Goal: Information Seeking & Learning: Learn about a topic

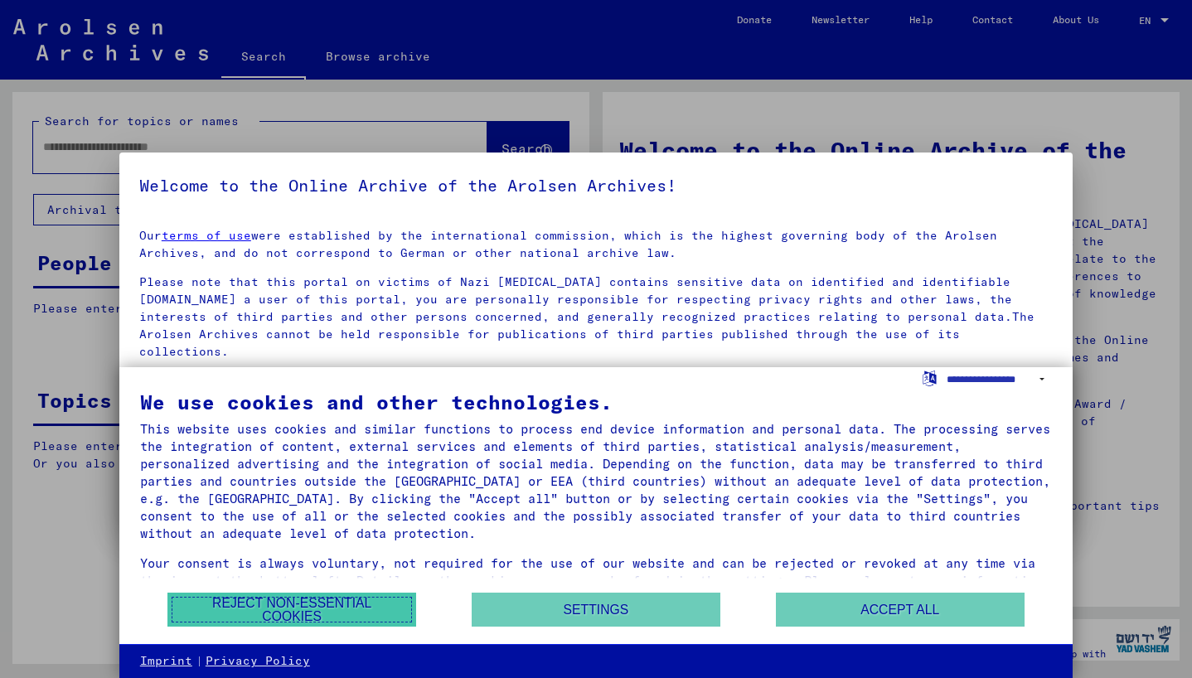
click at [317, 623] on button "Reject non-essential cookies" at bounding box center [291, 610] width 249 height 34
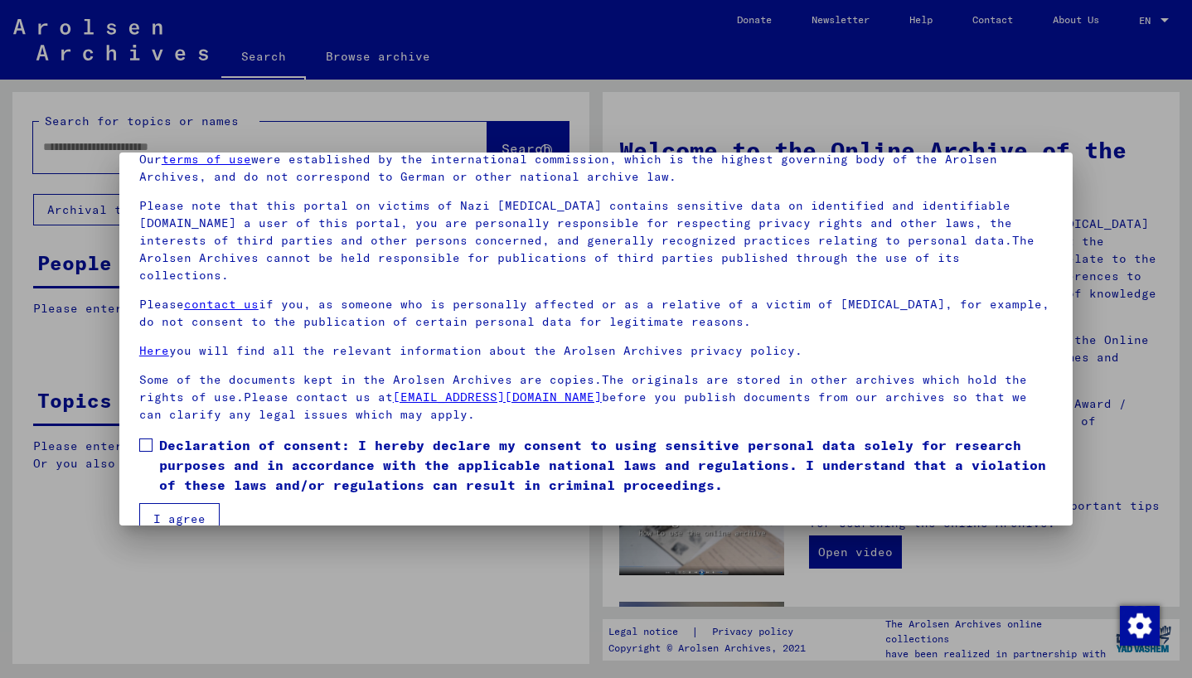
scroll to position [88, 0]
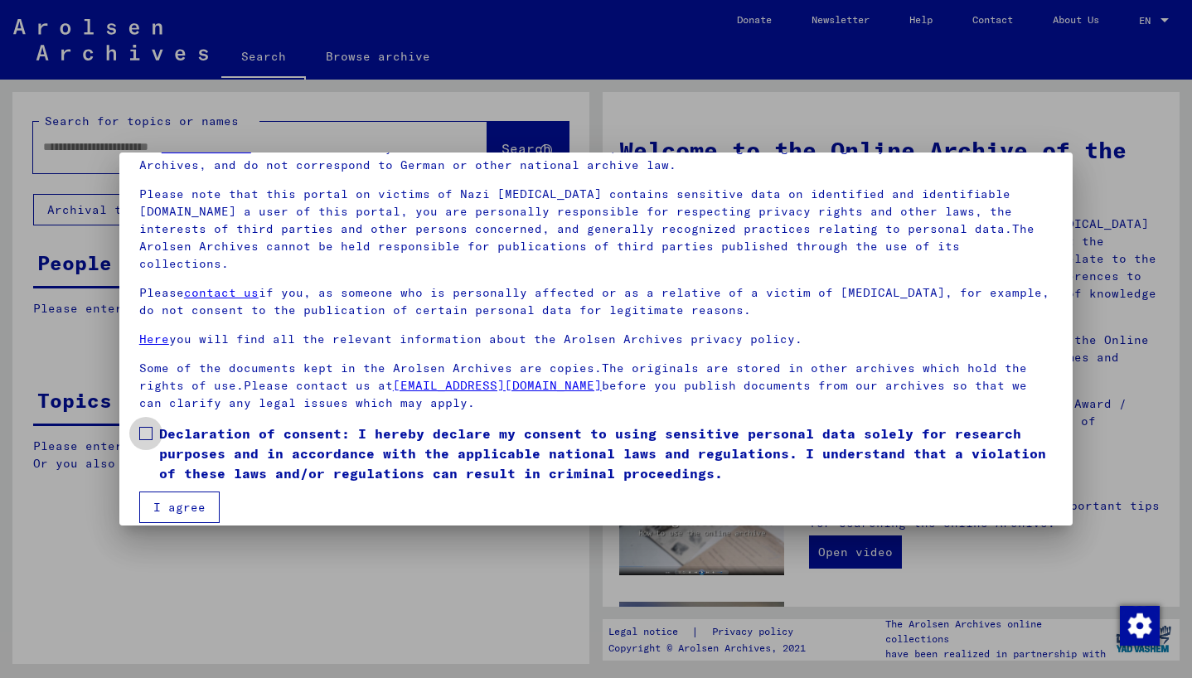
click at [418, 445] on span "Declaration of consent: I hereby declare my consent to using sensitive personal…" at bounding box center [606, 454] width 894 height 60
click at [203, 492] on button "I agree" at bounding box center [179, 508] width 80 height 32
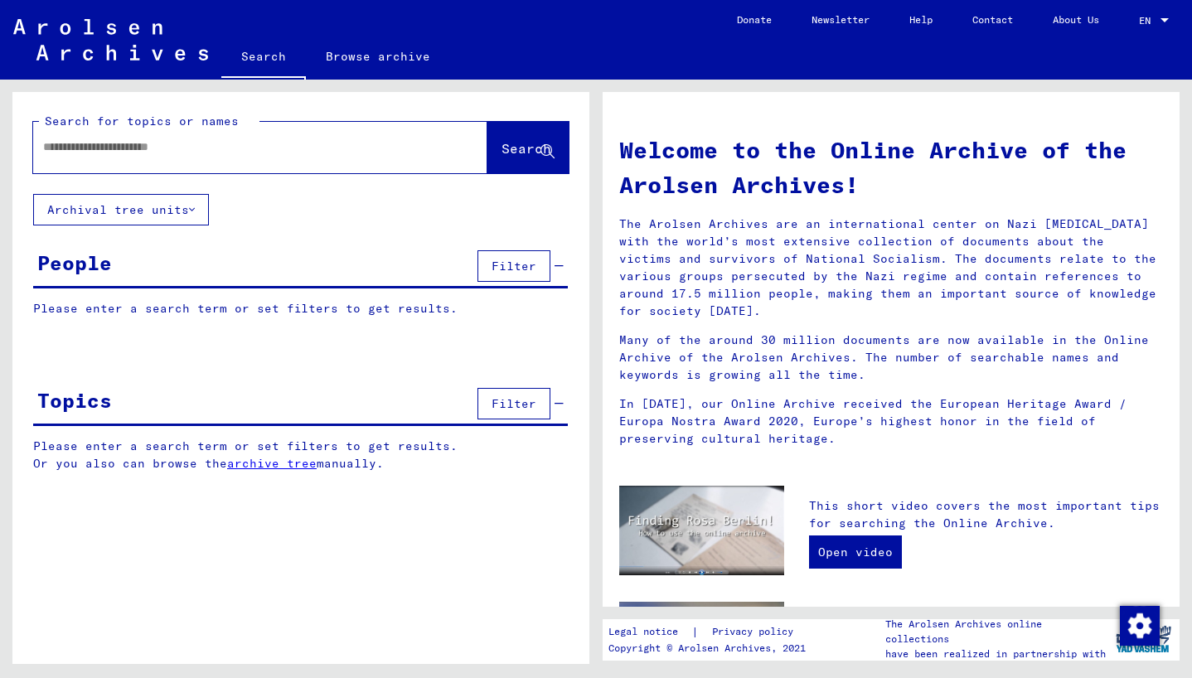
click at [166, 208] on button "Archival tree units" at bounding box center [121, 210] width 176 height 32
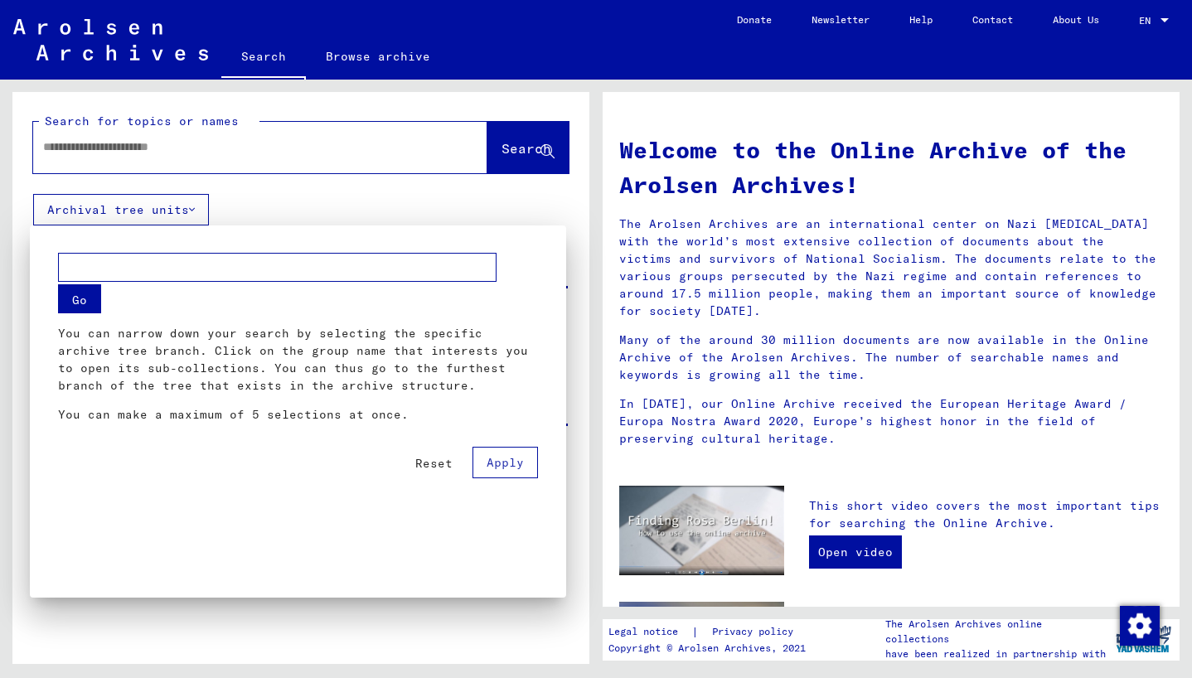
click at [221, 200] on div at bounding box center [596, 339] width 1192 height 678
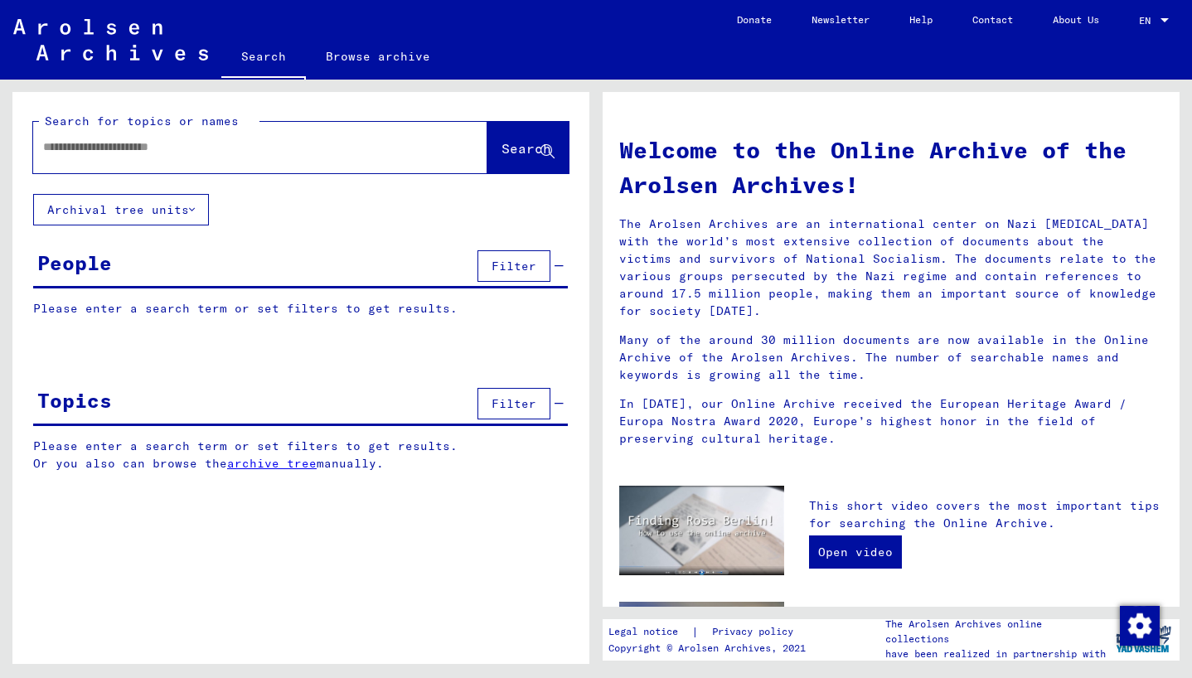
drag, startPoint x: 502, startPoint y: 268, endPoint x: 492, endPoint y: 298, distance: 32.5
click at [492, 297] on yv-its-grid-expansion-panel "People Filter Please enter a search term or set filters to get results. Signatu…" at bounding box center [300, 294] width 577 height 96
click at [385, 302] on p "Please enter a search term or set filters to get results." at bounding box center [300, 308] width 535 height 17
click at [308, 465] on link "archive tree" at bounding box center [272, 463] width 90 height 15
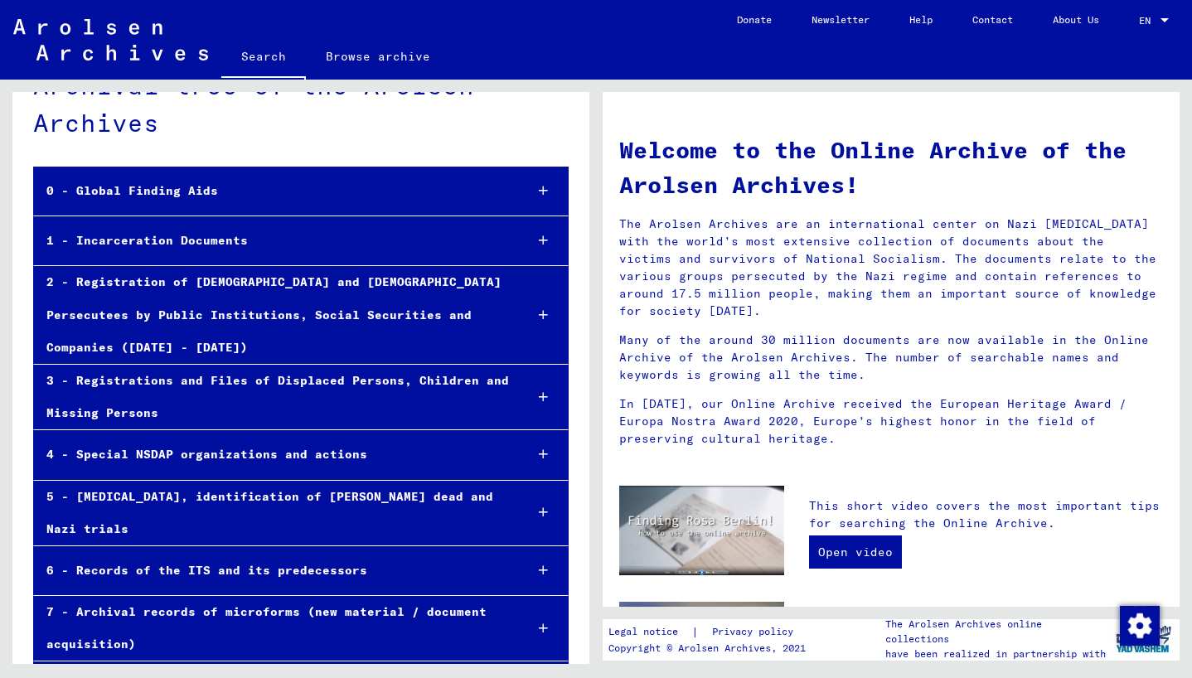
scroll to position [54, 0]
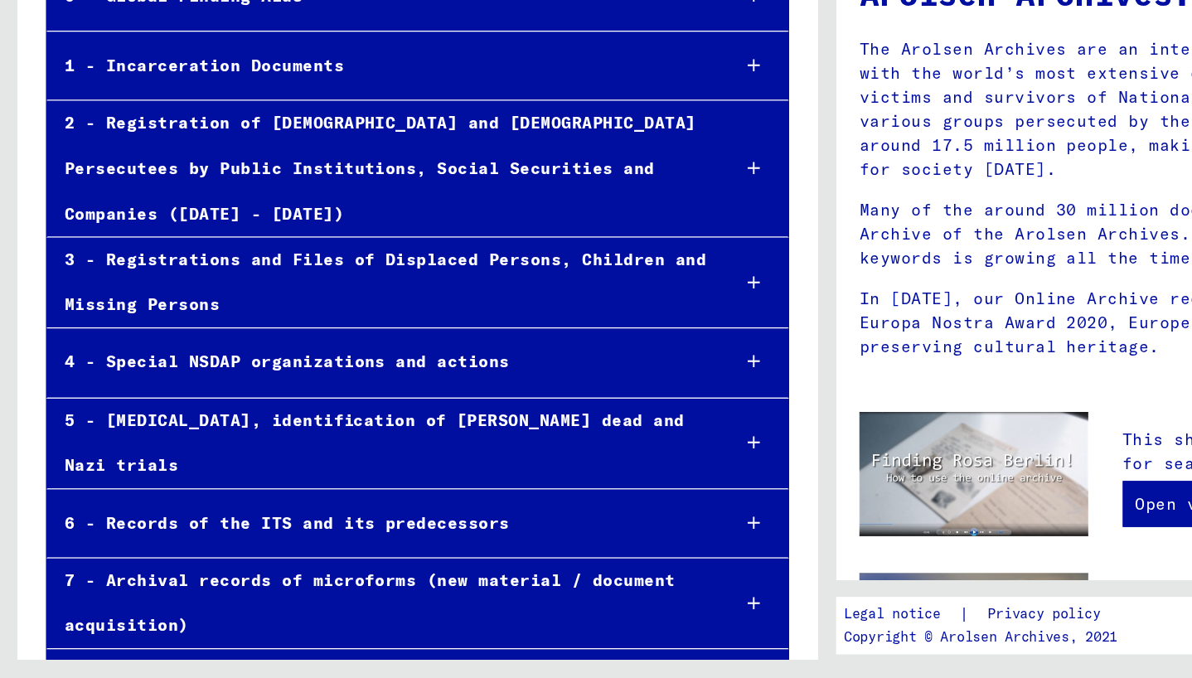
click at [451, 666] on div "8 - Collections of private persons and small archives" at bounding box center [272, 682] width 477 height 32
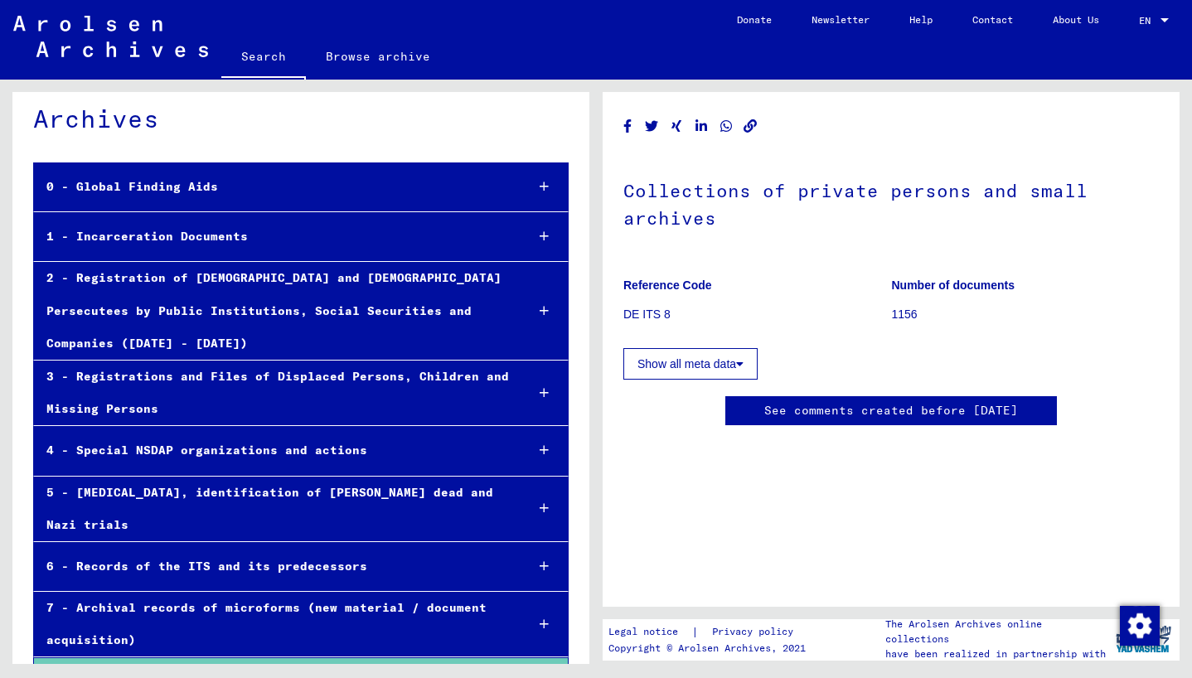
click at [715, 361] on button "Show all meta data" at bounding box center [690, 364] width 134 height 32
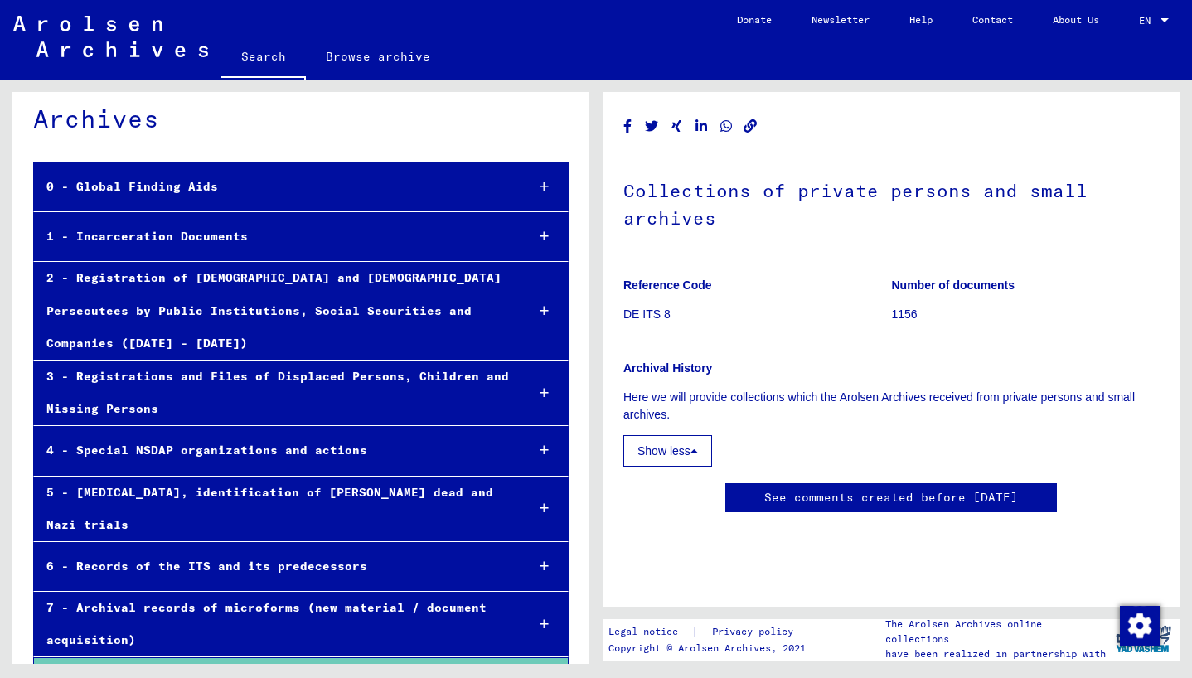
click at [486, 592] on div "7 - Archival records of microforms (new material / document acquisition)" at bounding box center [272, 624] width 477 height 65
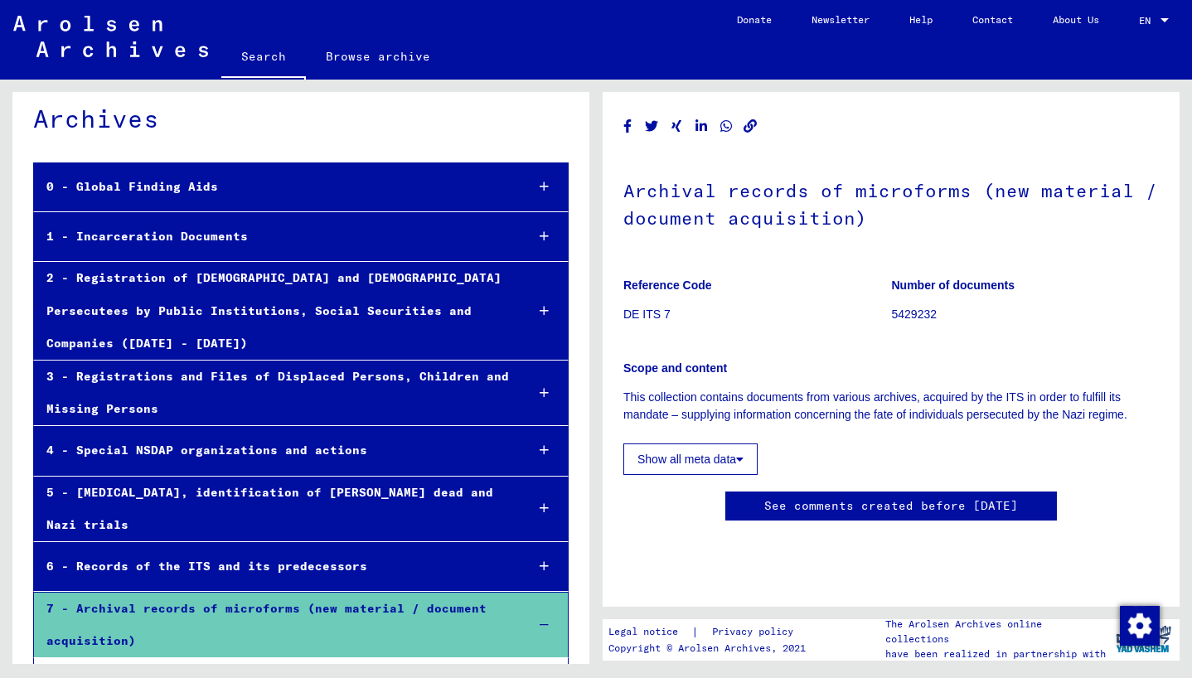
click at [427, 434] on div "4 - Special NSDAP organizations and actions" at bounding box center [272, 450] width 477 height 32
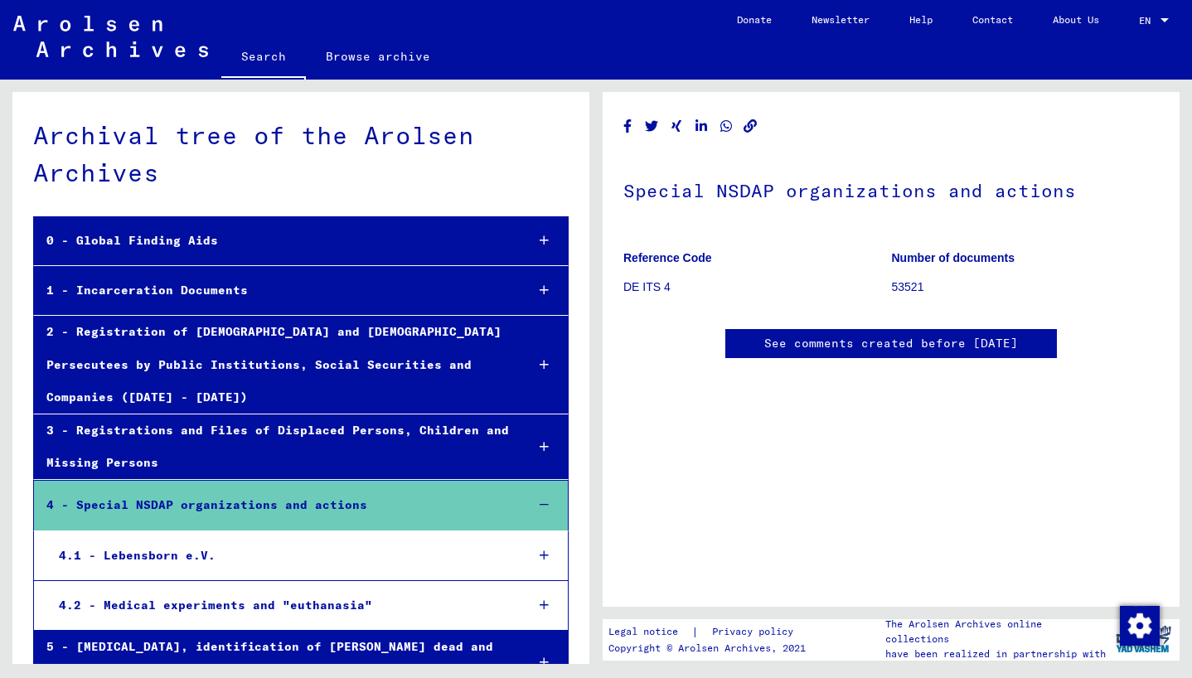
click at [415, 241] on div "0 - Global Finding Aids" at bounding box center [272, 241] width 477 height 32
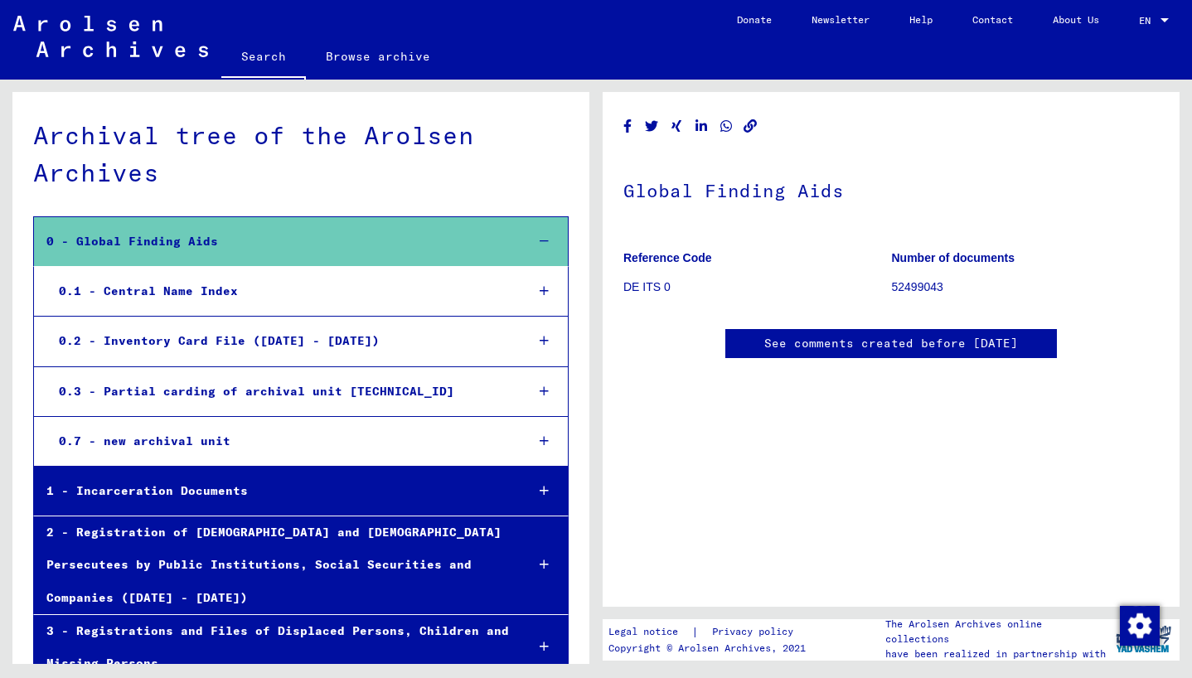
click at [337, 302] on div "0.1 - Central Name Index" at bounding box center [278, 291] width 465 height 32
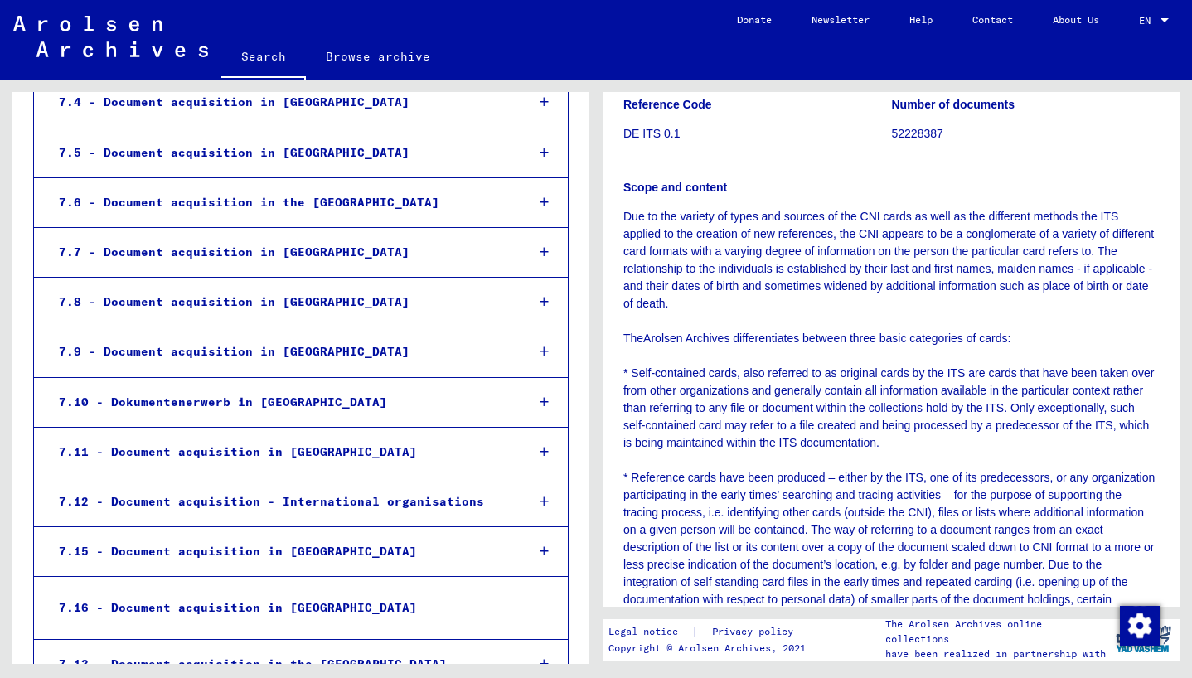
scroll to position [1503, 0]
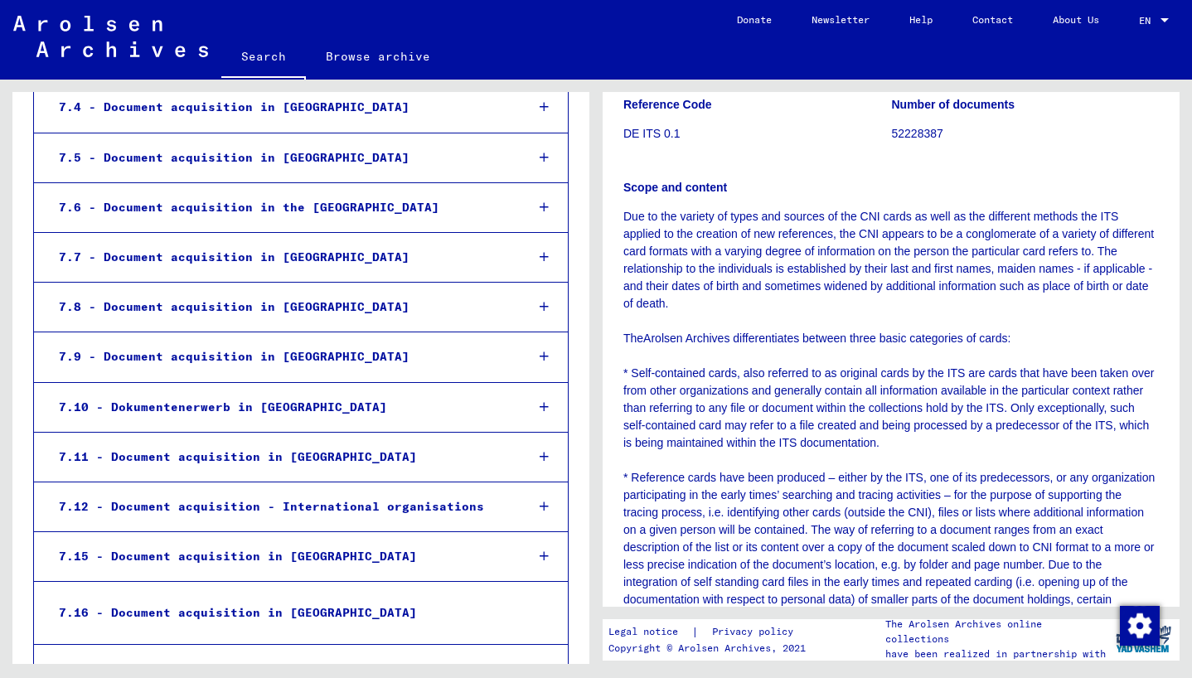
click at [348, 341] on div "7.9 - Document acquisition in [GEOGRAPHIC_DATA]" at bounding box center [278, 357] width 465 height 32
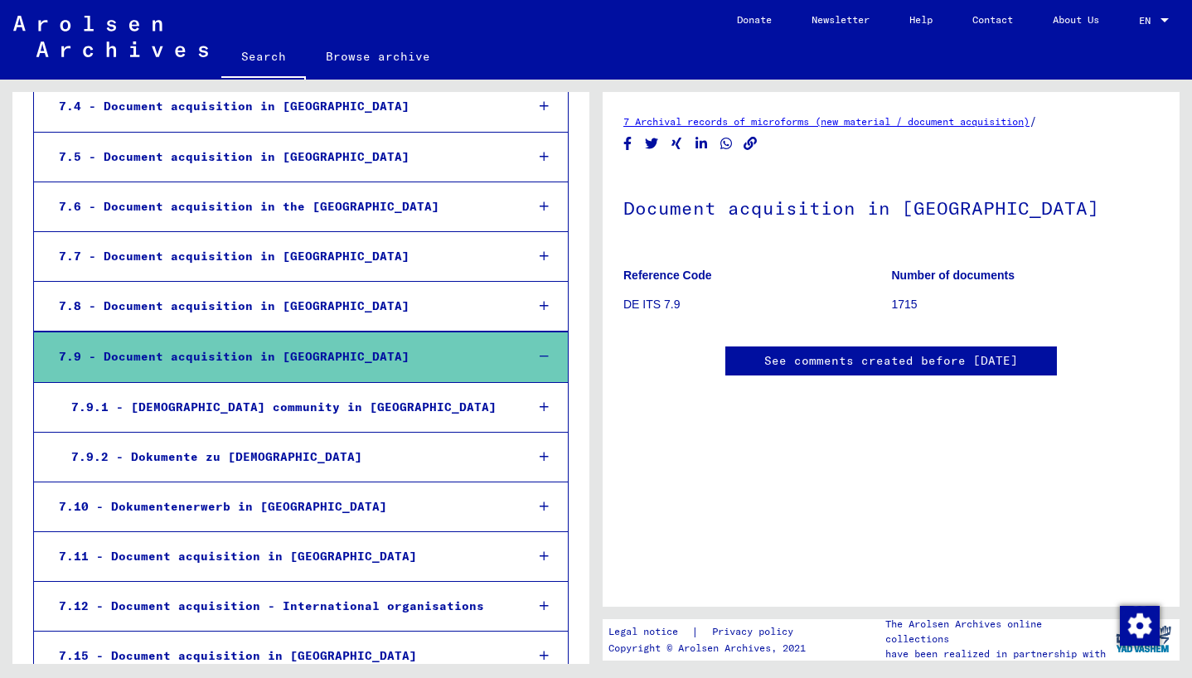
click at [322, 391] on div "7.9.1 - [DEMOGRAPHIC_DATA] community in [GEOGRAPHIC_DATA]" at bounding box center [285, 407] width 453 height 32
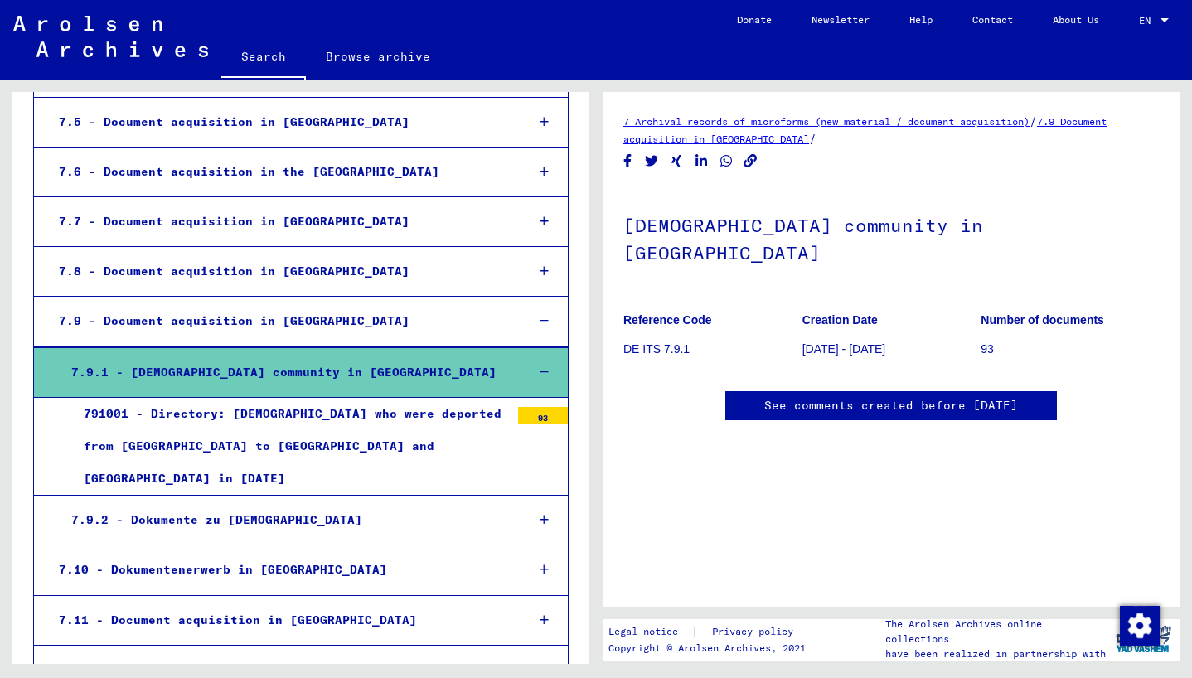
scroll to position [1551, 0]
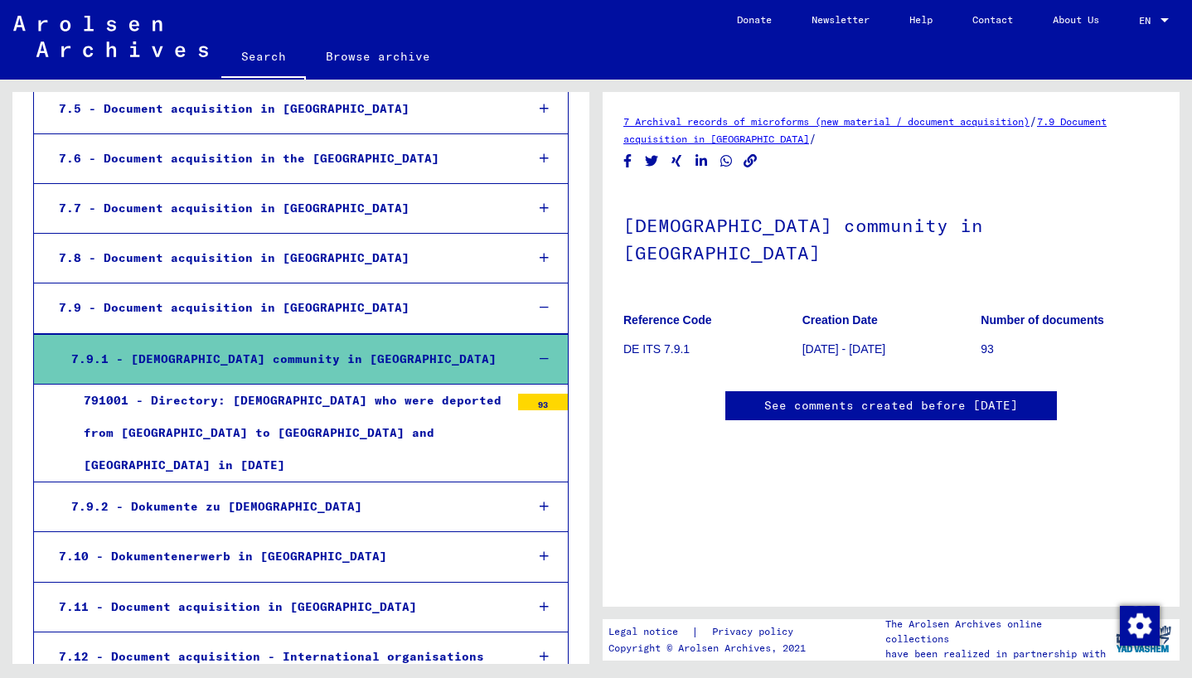
click at [444, 385] on div "791001 - Directory: [DEMOGRAPHIC_DATA] who were deported from [GEOGRAPHIC_DATA]…" at bounding box center [290, 434] width 439 height 98
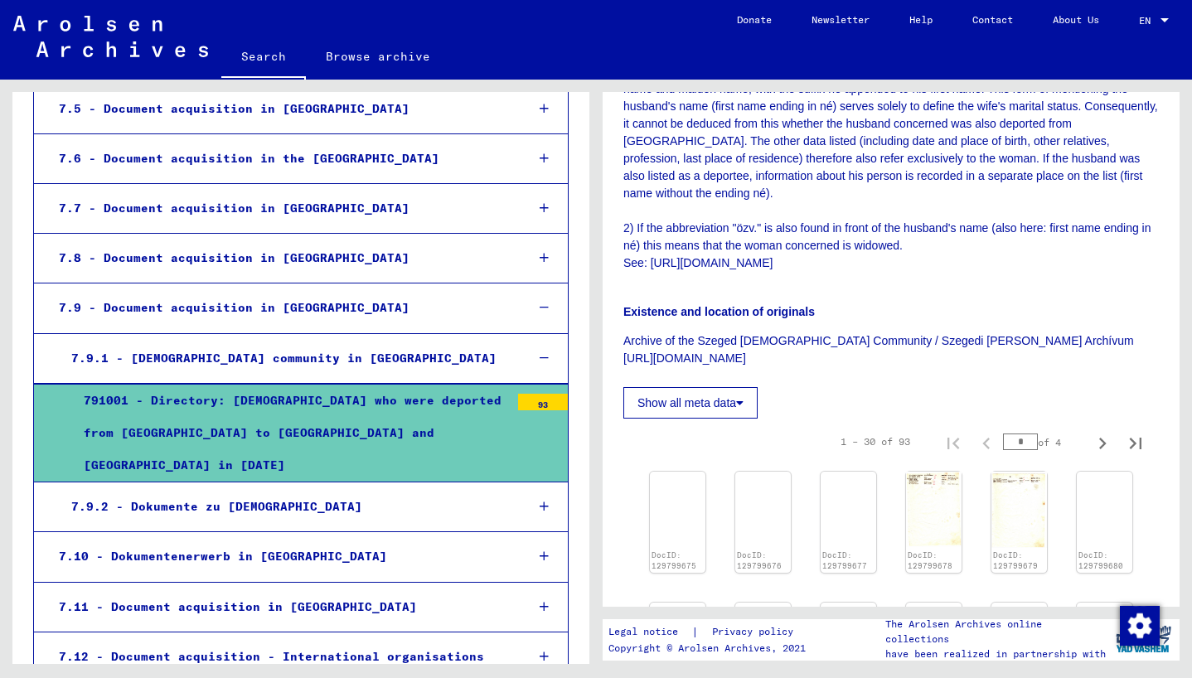
scroll to position [907, 0]
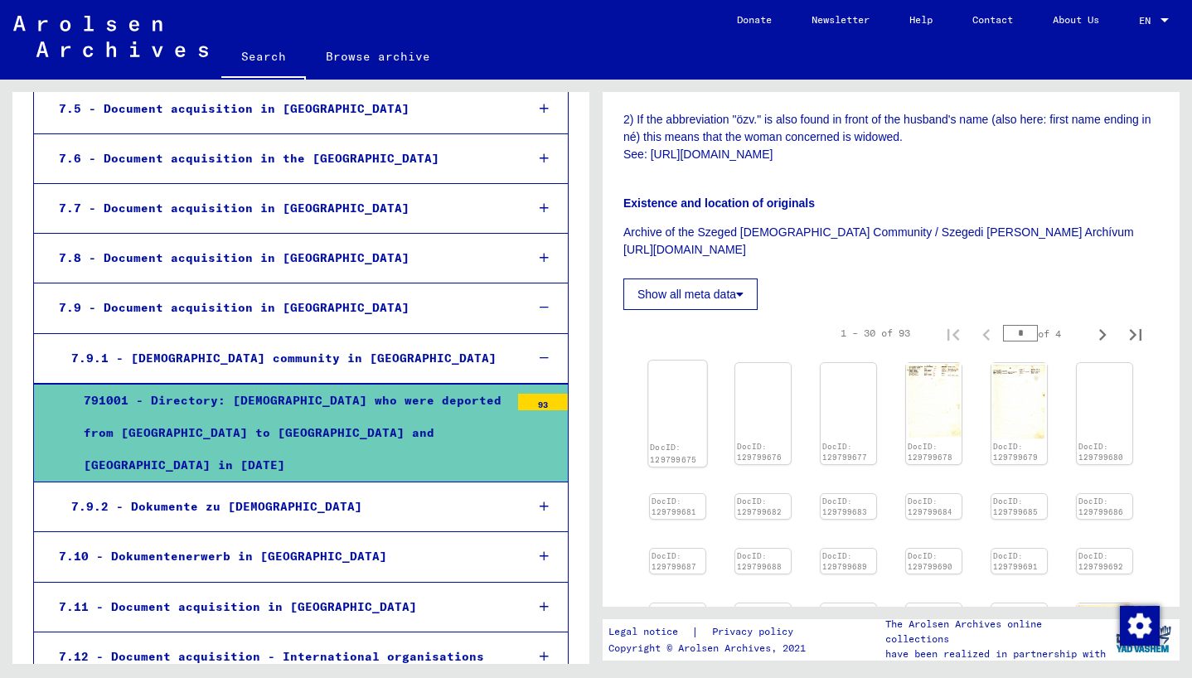
click at [691, 361] on img at bounding box center [677, 361] width 58 height 0
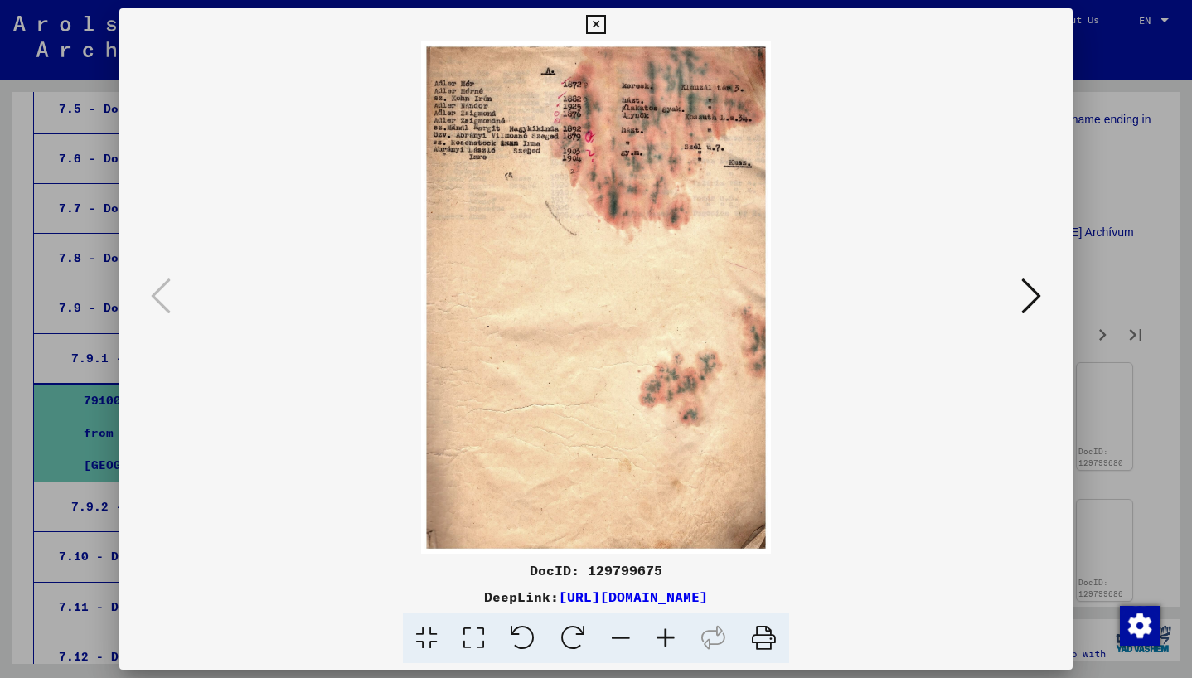
click at [662, 635] on icon at bounding box center [665, 638] width 45 height 51
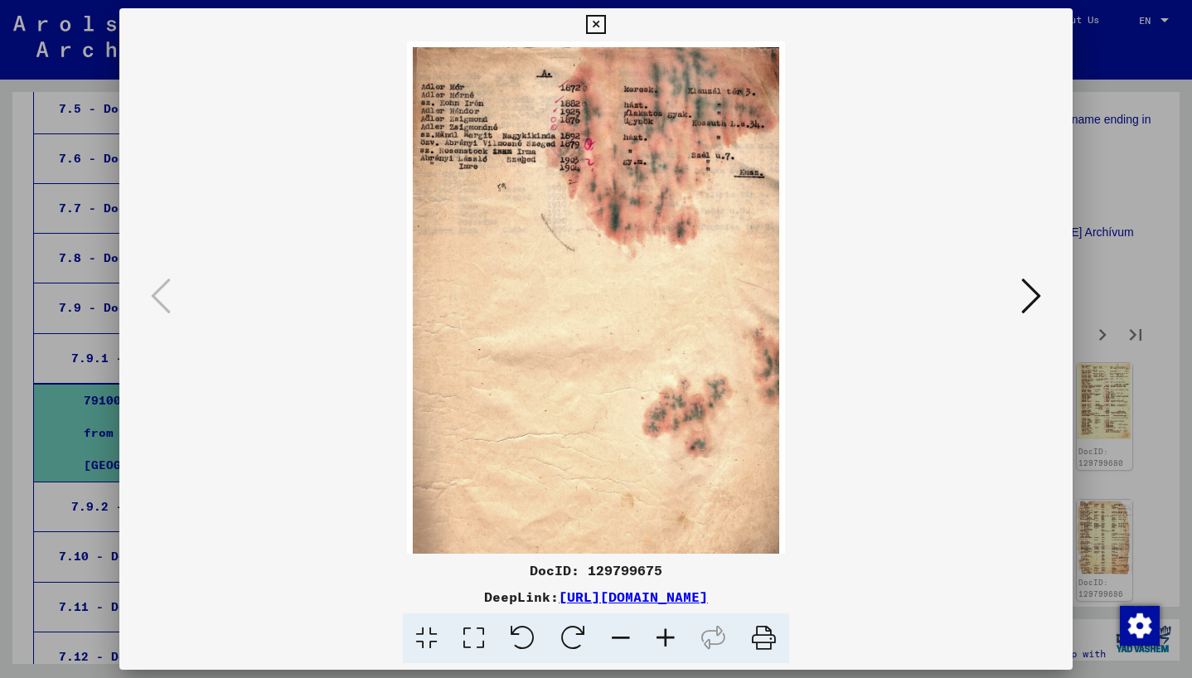
click at [662, 635] on icon at bounding box center [665, 638] width 45 height 51
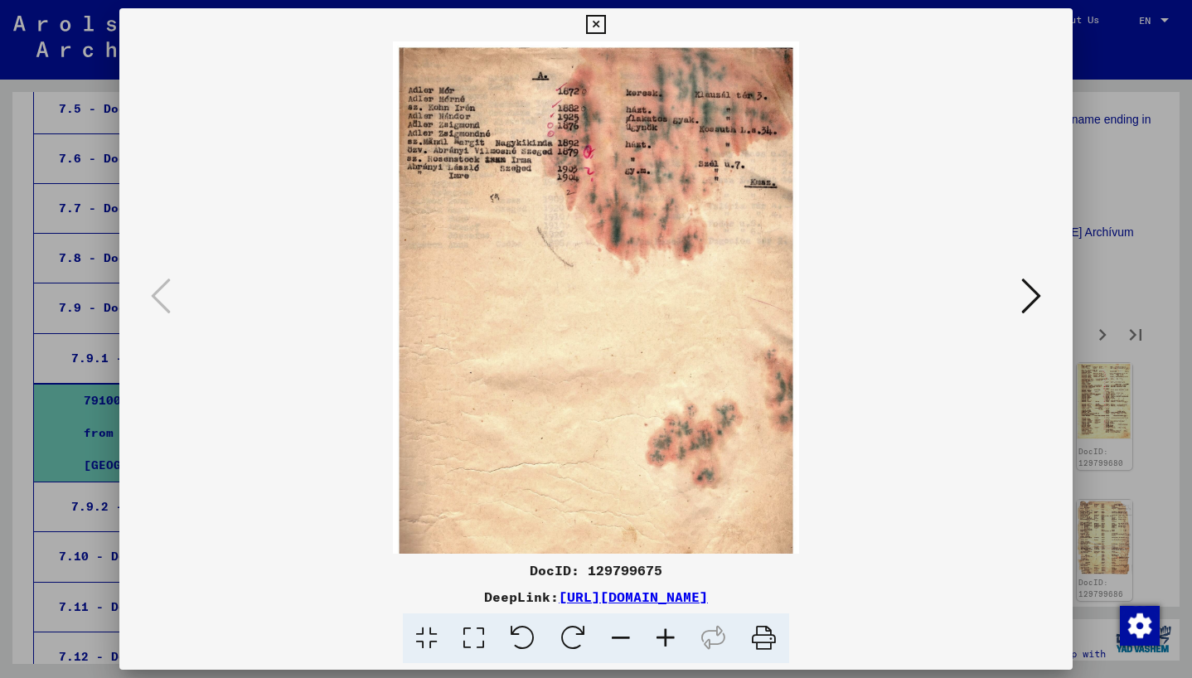
click at [662, 635] on icon at bounding box center [665, 638] width 45 height 51
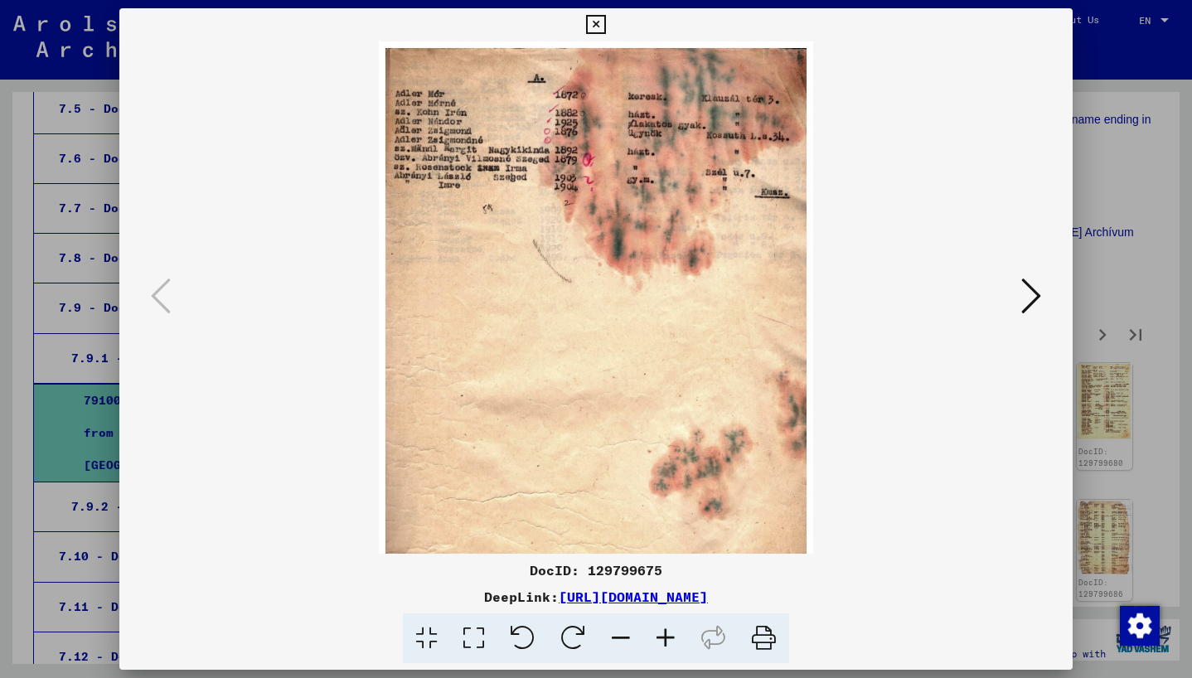
click at [662, 635] on icon at bounding box center [665, 638] width 45 height 51
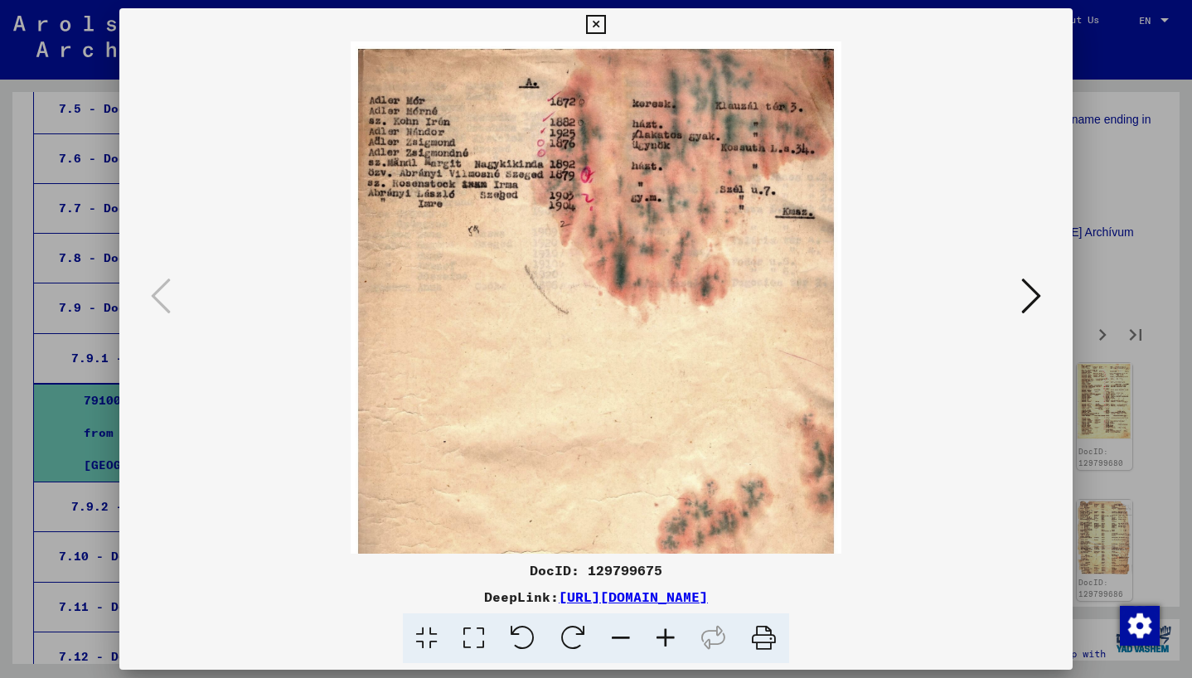
click at [662, 635] on icon at bounding box center [665, 638] width 45 height 51
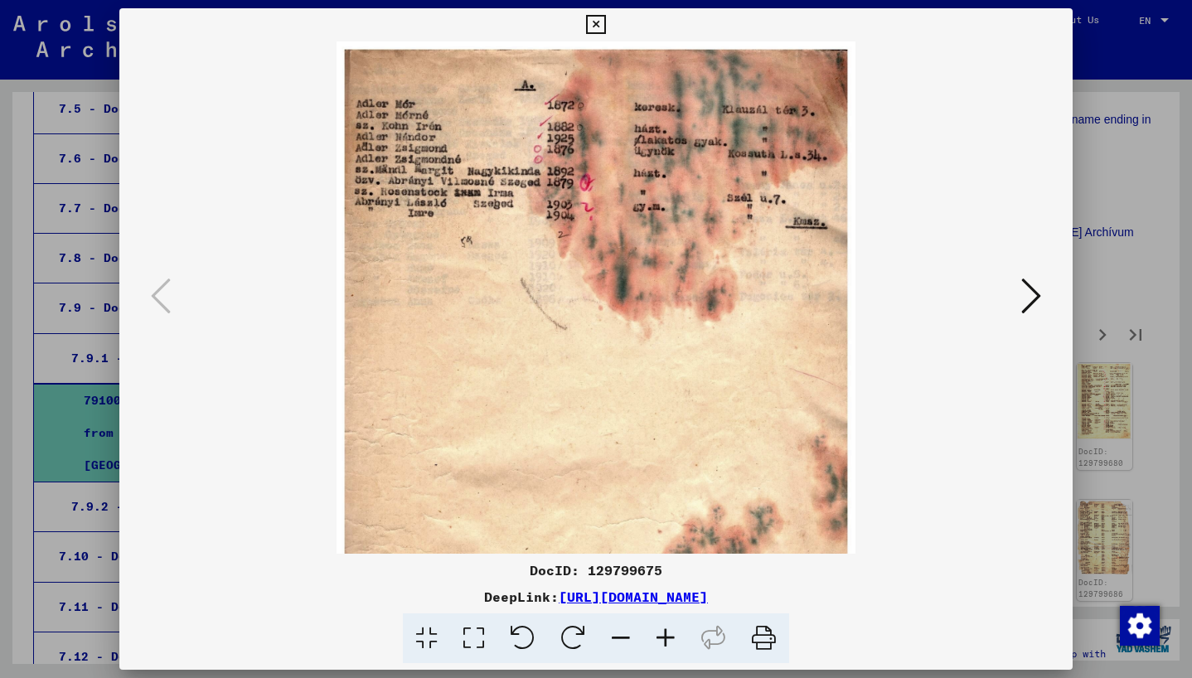
click at [662, 635] on icon at bounding box center [665, 638] width 45 height 51
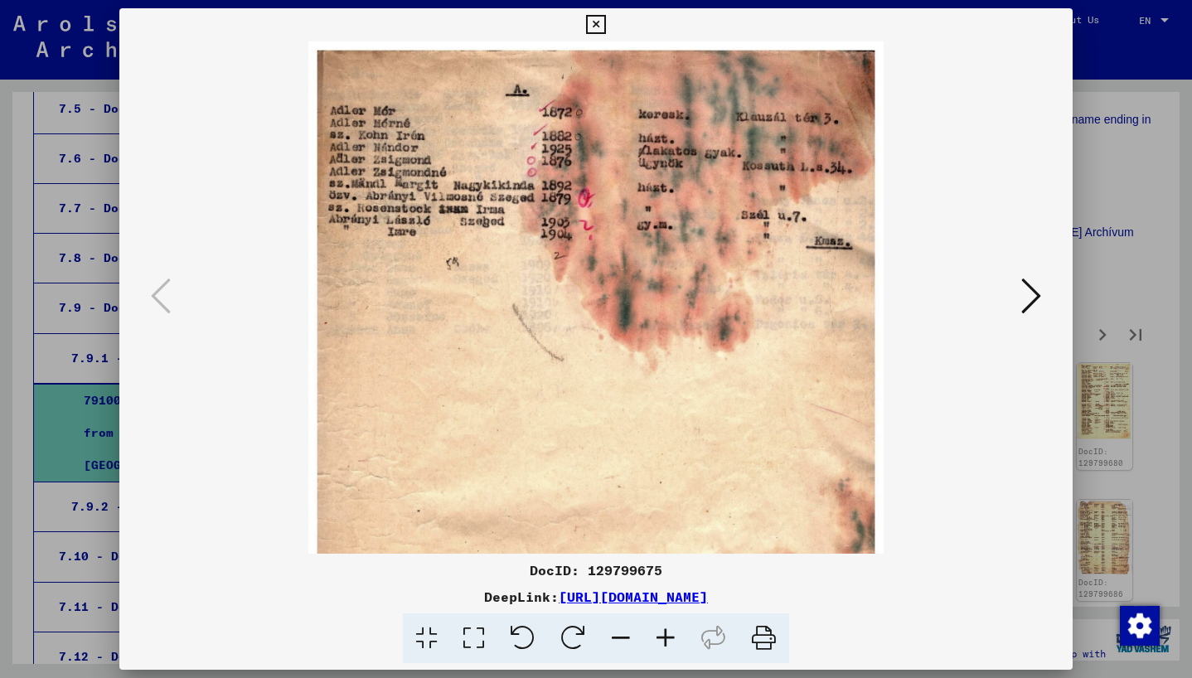
click at [662, 635] on icon at bounding box center [665, 638] width 45 height 51
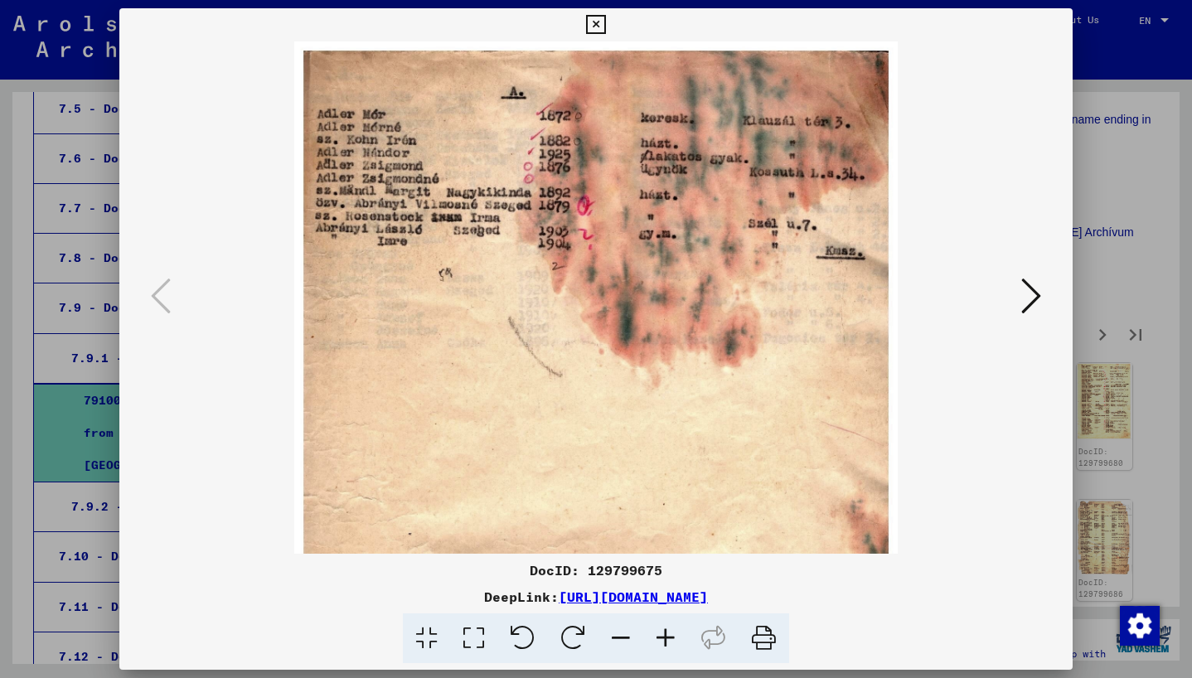
click at [662, 635] on icon at bounding box center [665, 638] width 45 height 51
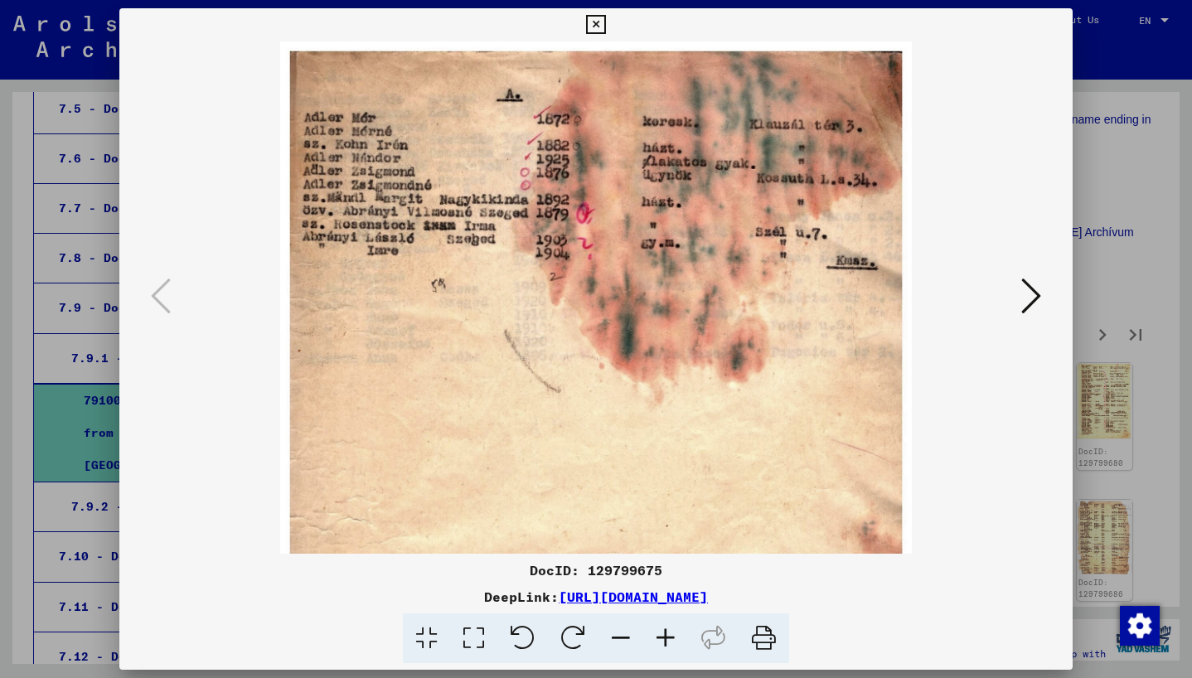
click at [662, 635] on icon at bounding box center [665, 638] width 45 height 51
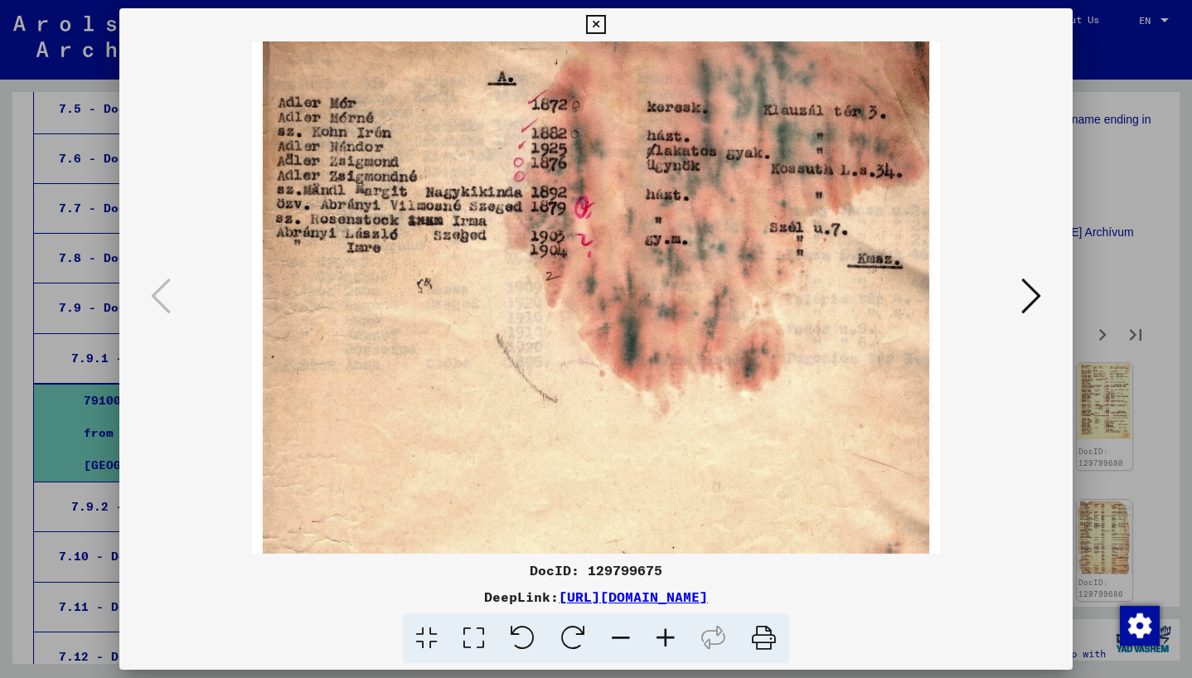
scroll to position [0, 0]
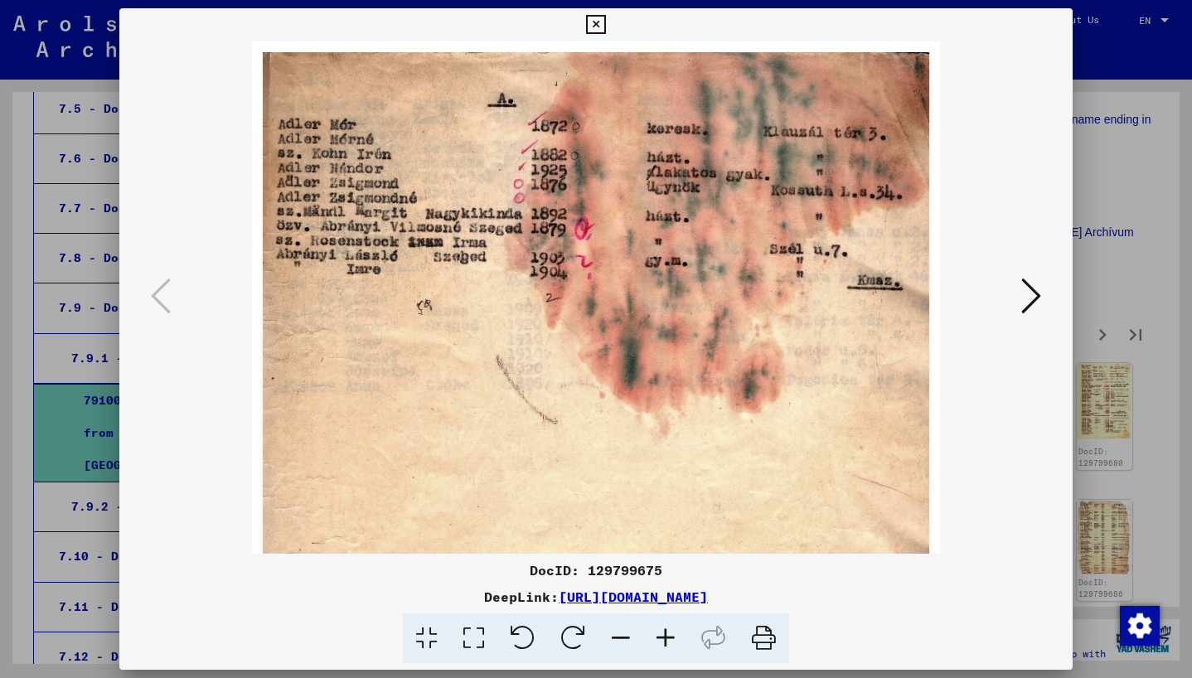
drag, startPoint x: 659, startPoint y: 476, endPoint x: 671, endPoint y: 541, distance: 66.5
click at [671, 541] on img at bounding box center [596, 546] width 688 height 1010
click at [1023, 284] on icon at bounding box center [1031, 296] width 20 height 40
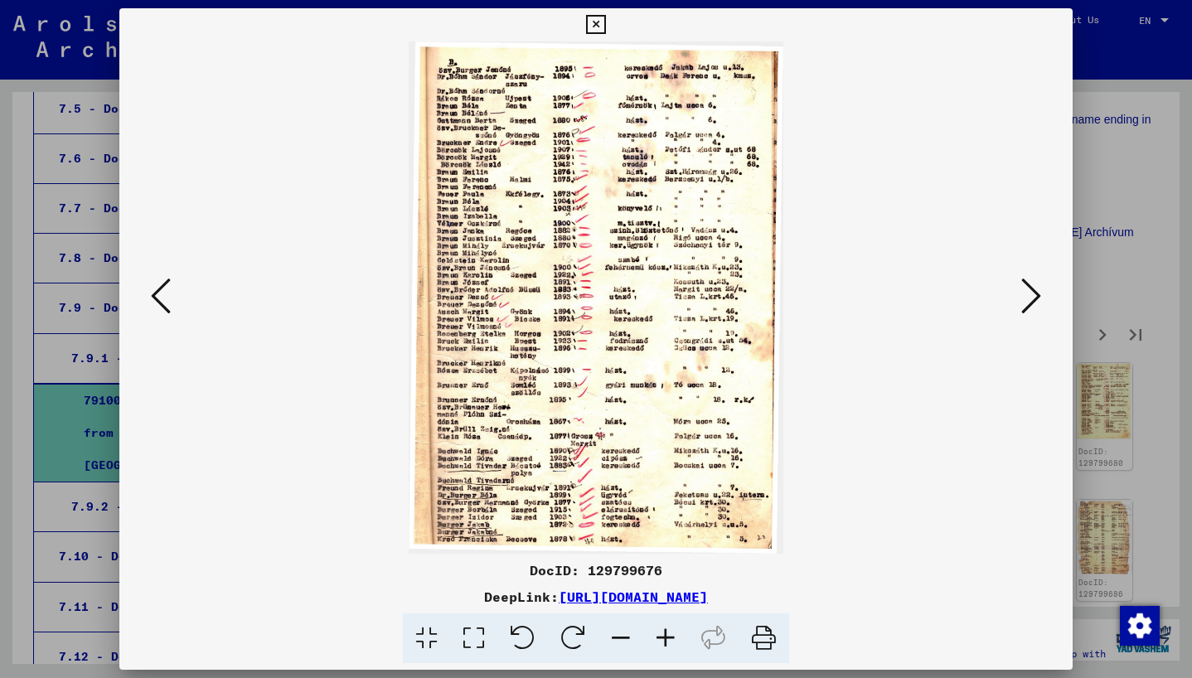
click at [668, 632] on icon at bounding box center [665, 638] width 45 height 51
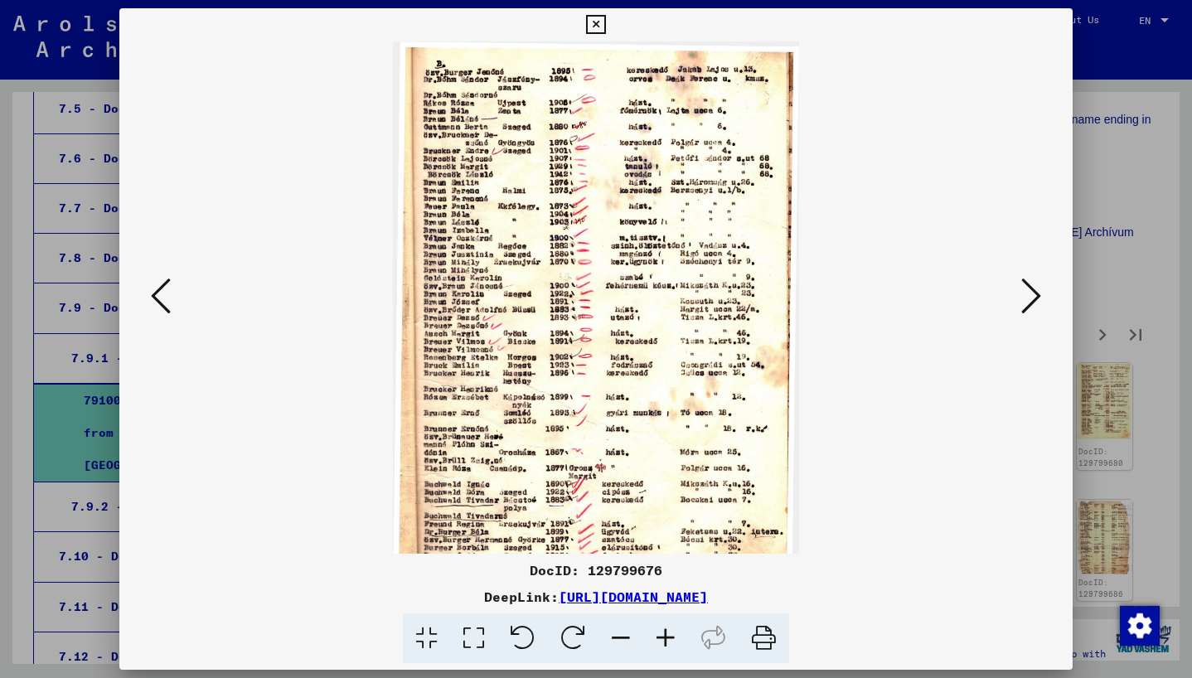
click at [669, 632] on icon at bounding box center [665, 638] width 45 height 51
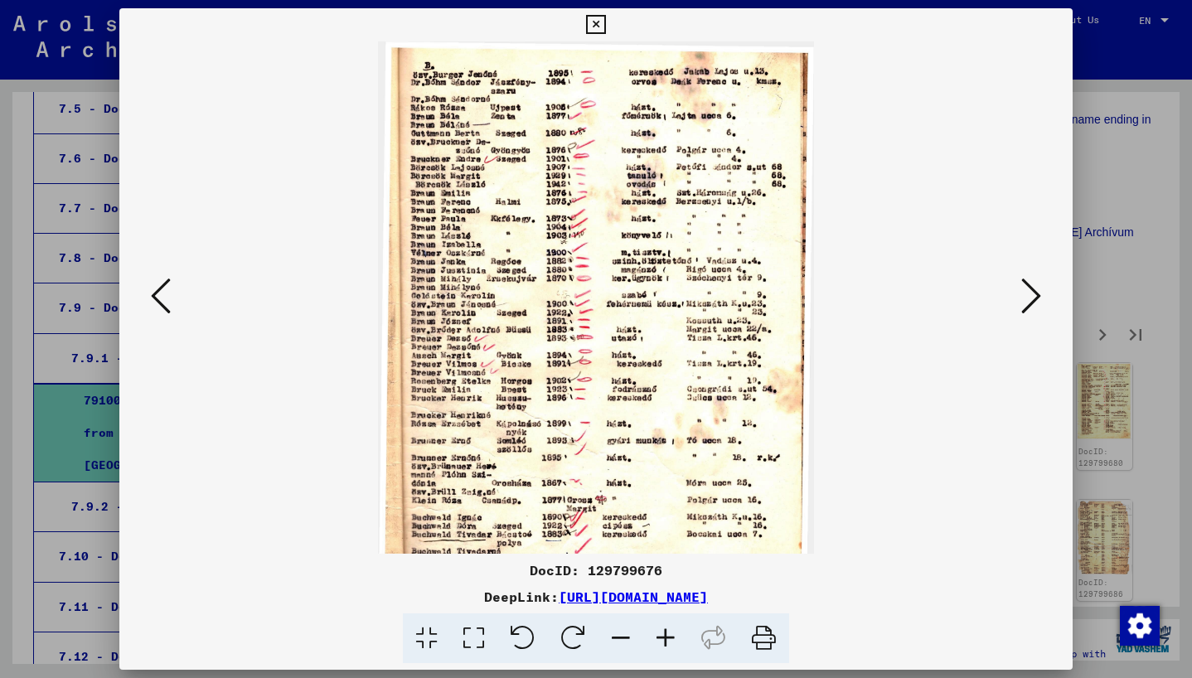
click at [669, 632] on icon at bounding box center [665, 638] width 45 height 51
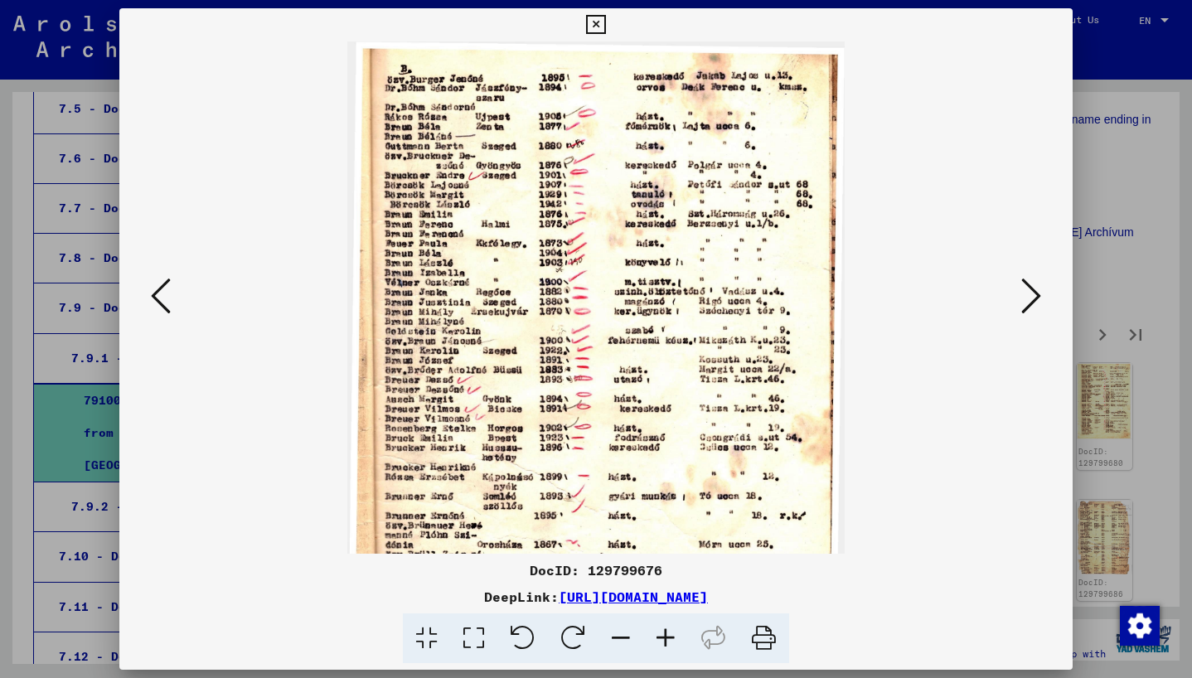
click at [669, 632] on icon at bounding box center [665, 638] width 45 height 51
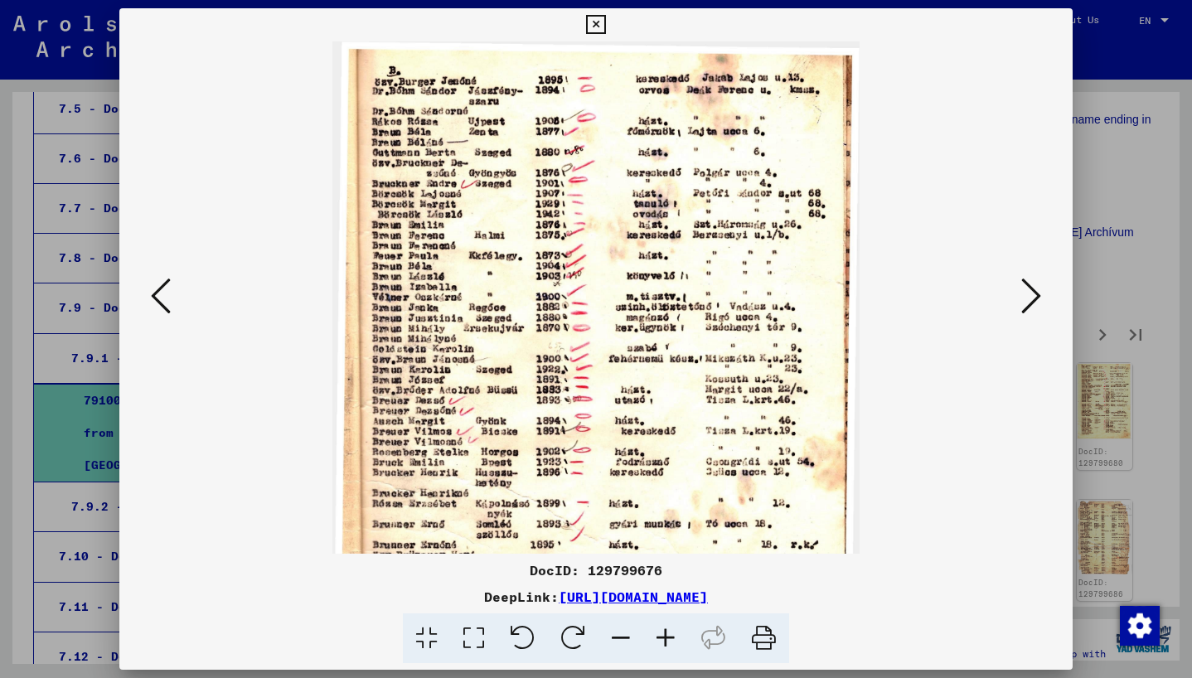
click at [669, 632] on icon at bounding box center [665, 638] width 45 height 51
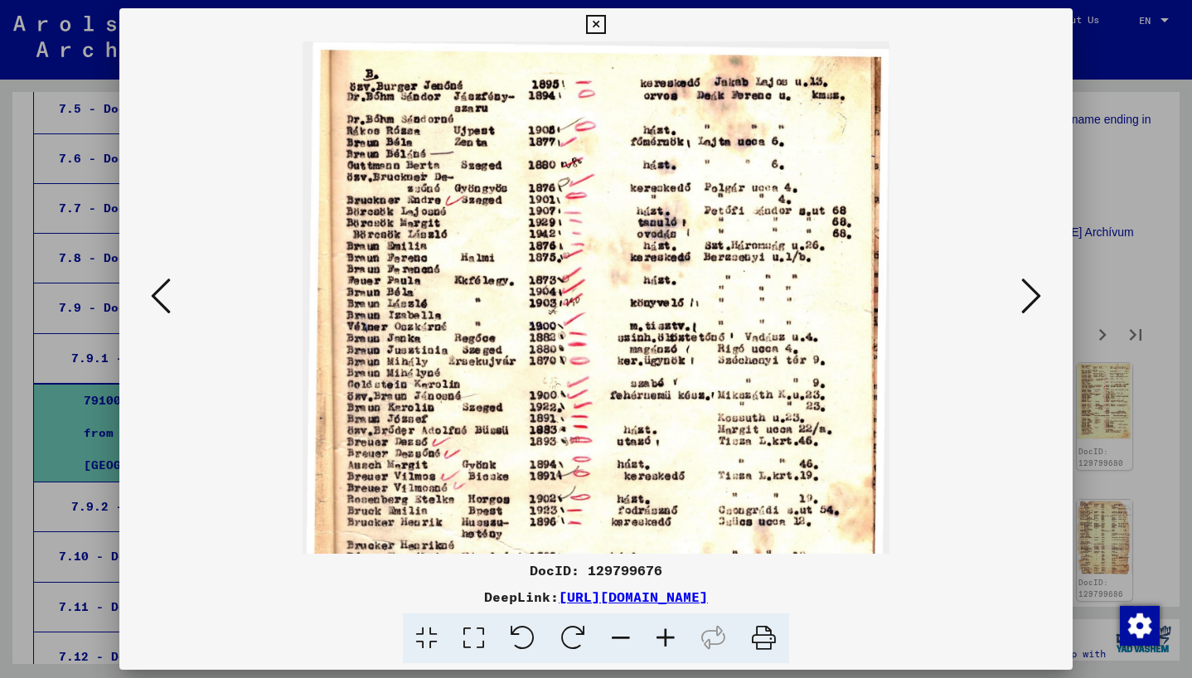
click at [669, 632] on icon at bounding box center [665, 638] width 45 height 51
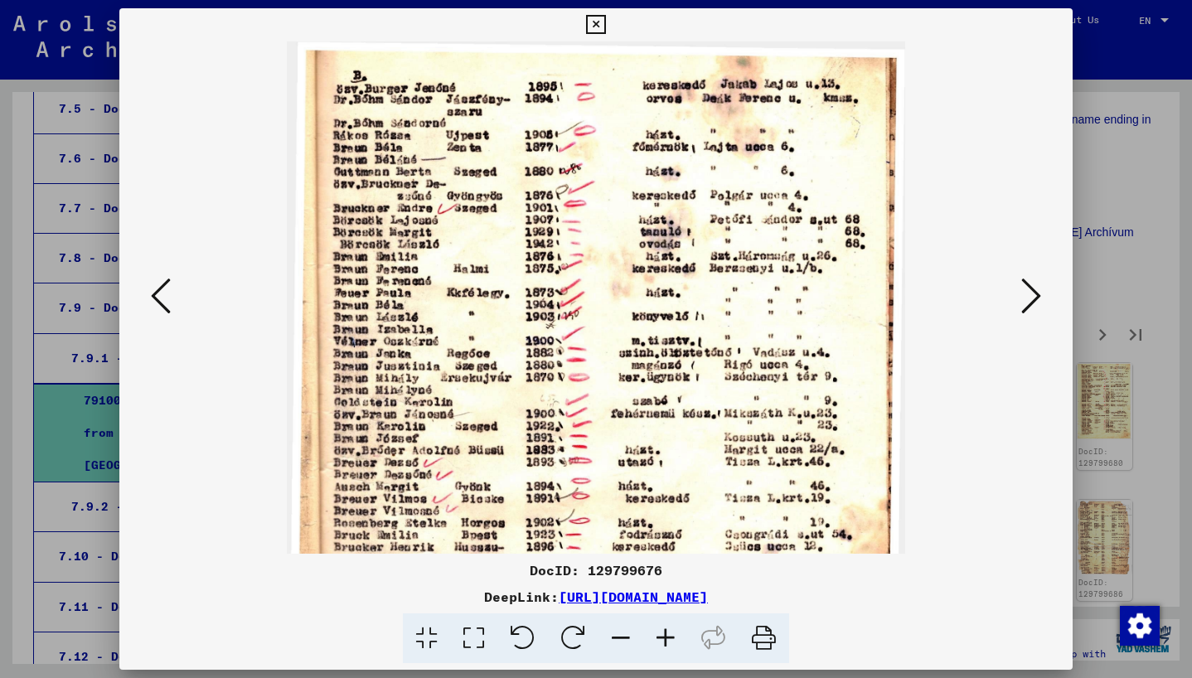
click at [669, 632] on icon at bounding box center [665, 638] width 45 height 51
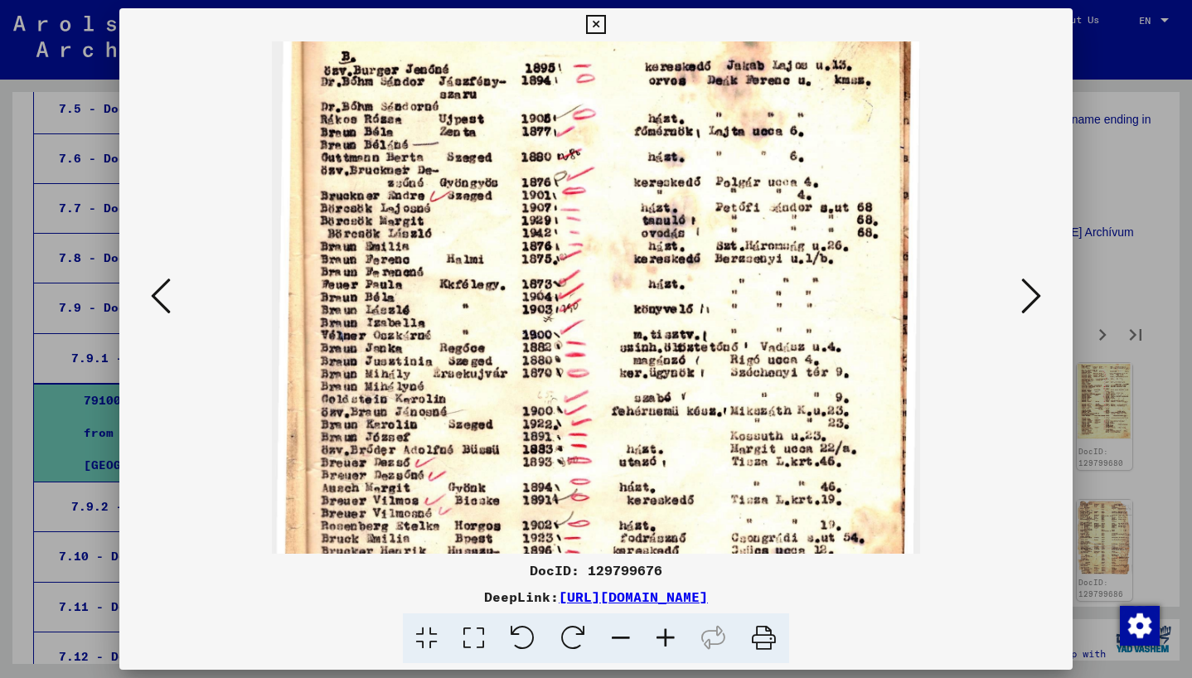
scroll to position [20, 0]
drag, startPoint x: 601, startPoint y: 499, endPoint x: 603, endPoint y: 479, distance: 20.0
click at [603, 479] on img at bounding box center [596, 464] width 648 height 885
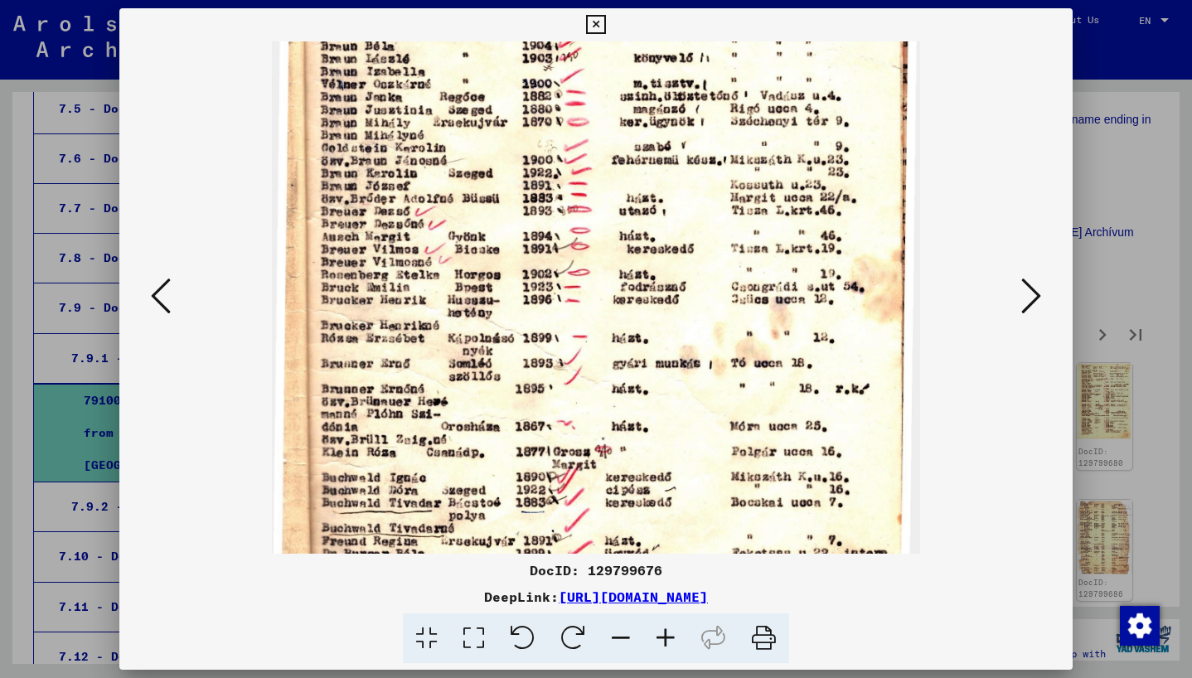
drag, startPoint x: 386, startPoint y: 453, endPoint x: 419, endPoint y: 192, distance: 263.1
click at [418, 196] on img at bounding box center [596, 212] width 648 height 885
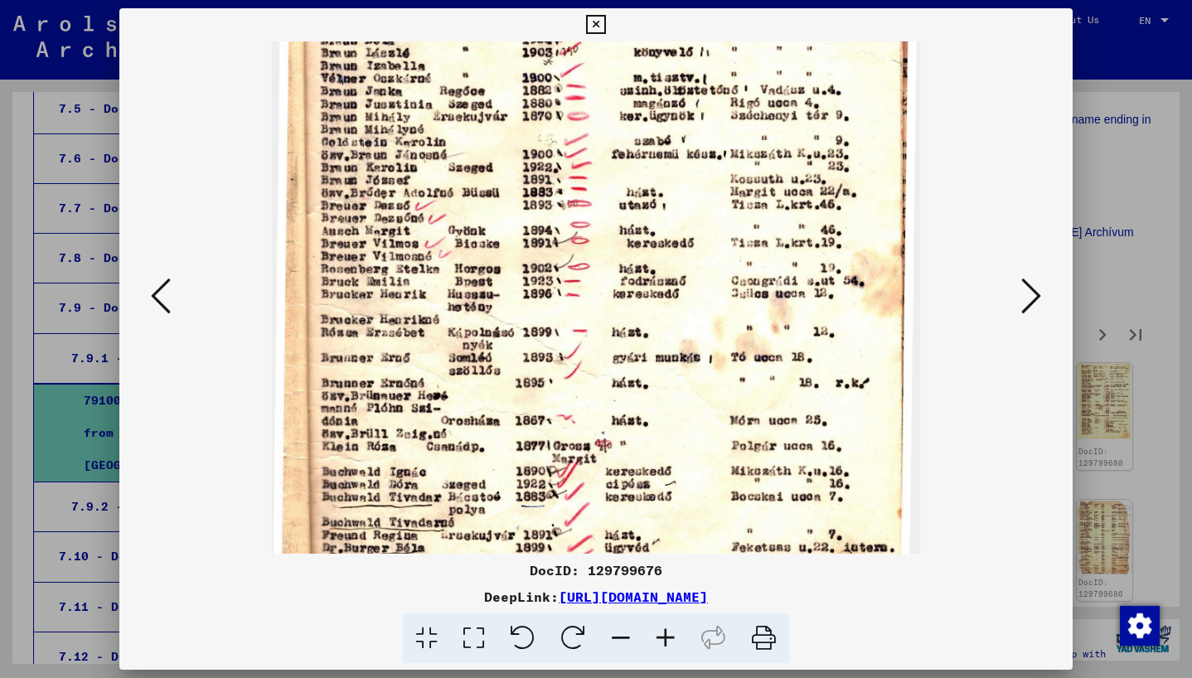
scroll to position [373, 0]
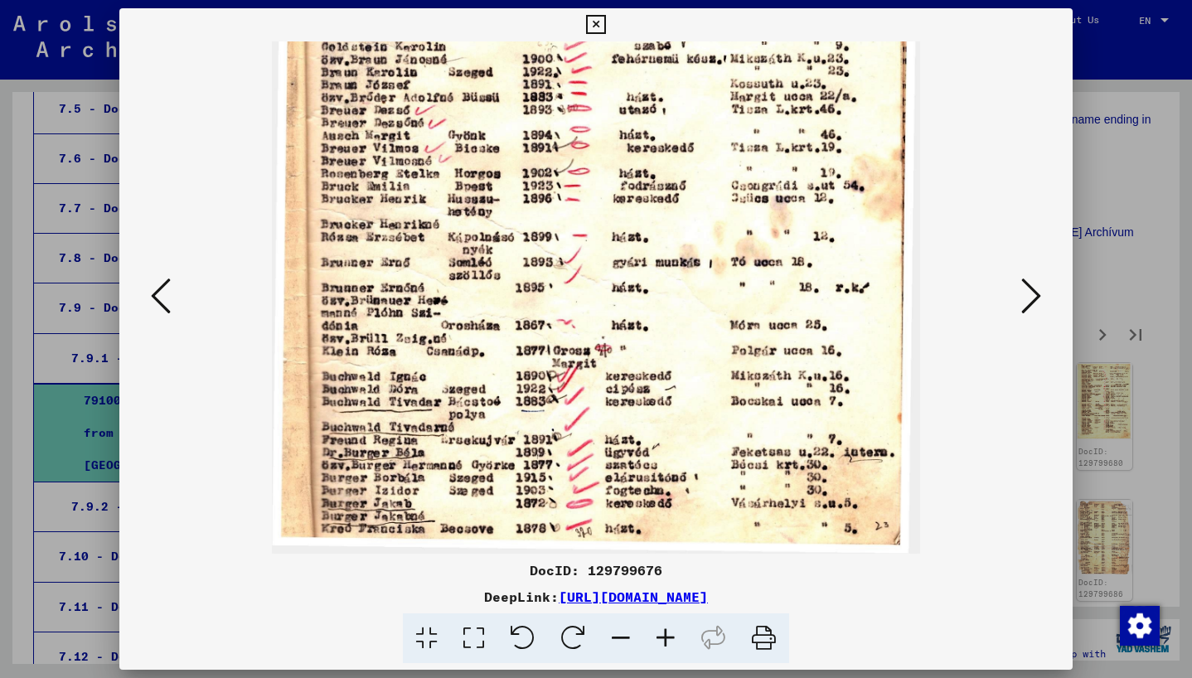
drag, startPoint x: 419, startPoint y: 192, endPoint x: 418, endPoint y: -65, distance: 257.8
click at [418, 0] on html "Search Browse archive Donate Newsletter Help Contact About Us Search Browse arc…" at bounding box center [596, 339] width 1192 height 678
click at [1027, 303] on icon at bounding box center [1031, 296] width 20 height 40
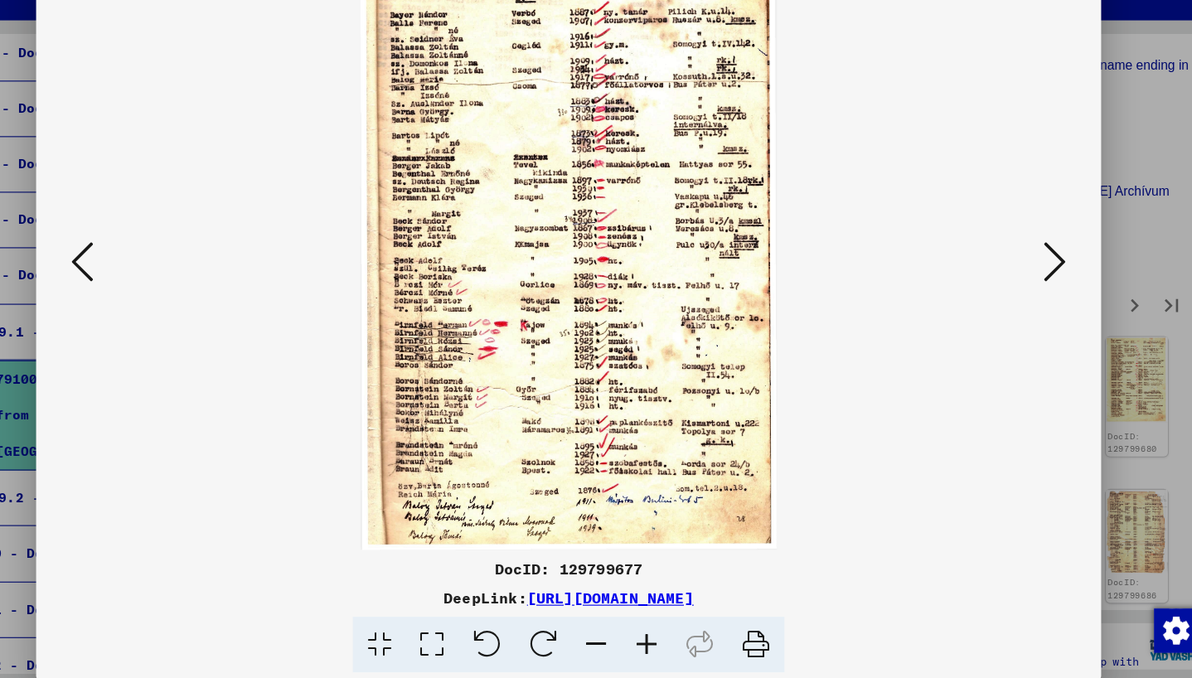
click at [1023, 304] on icon at bounding box center [1031, 296] width 20 height 40
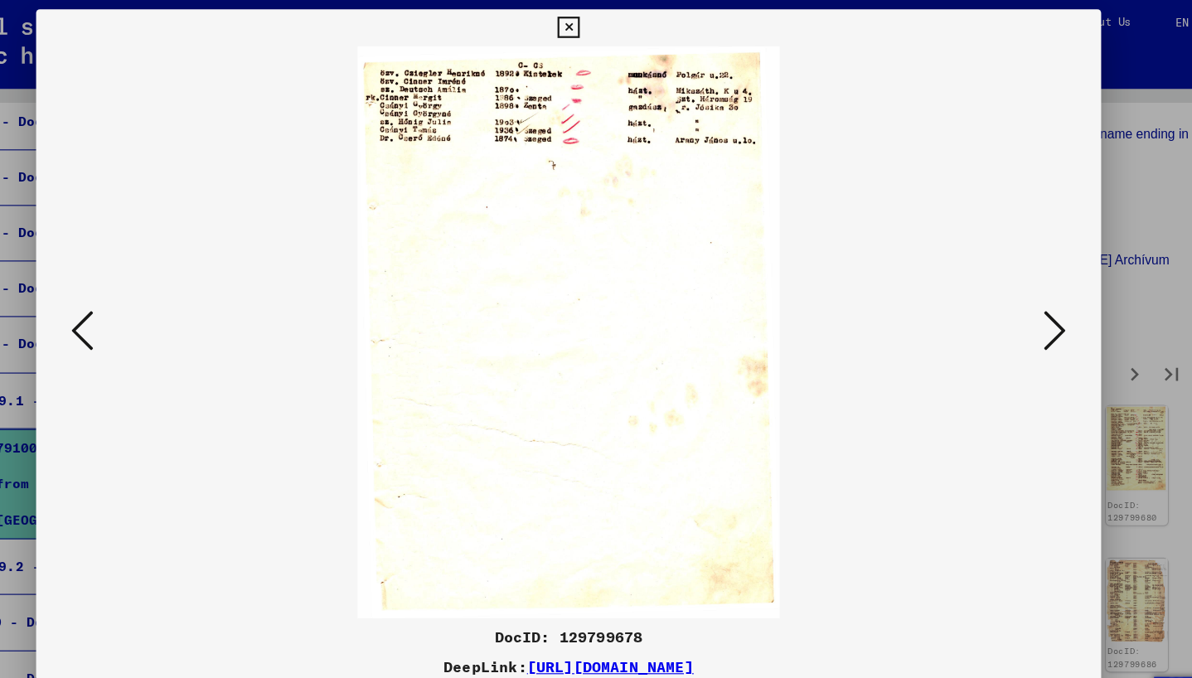
click at [1020, 307] on button at bounding box center [1031, 297] width 30 height 47
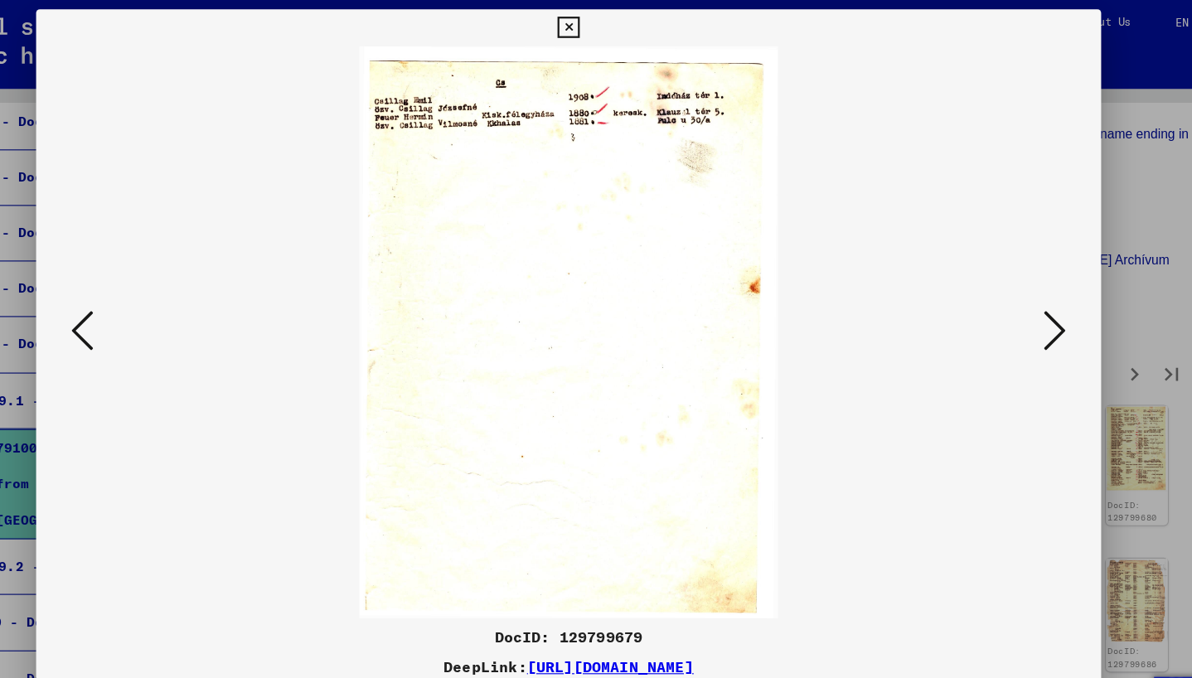
click at [1039, 312] on icon at bounding box center [1031, 296] width 20 height 40
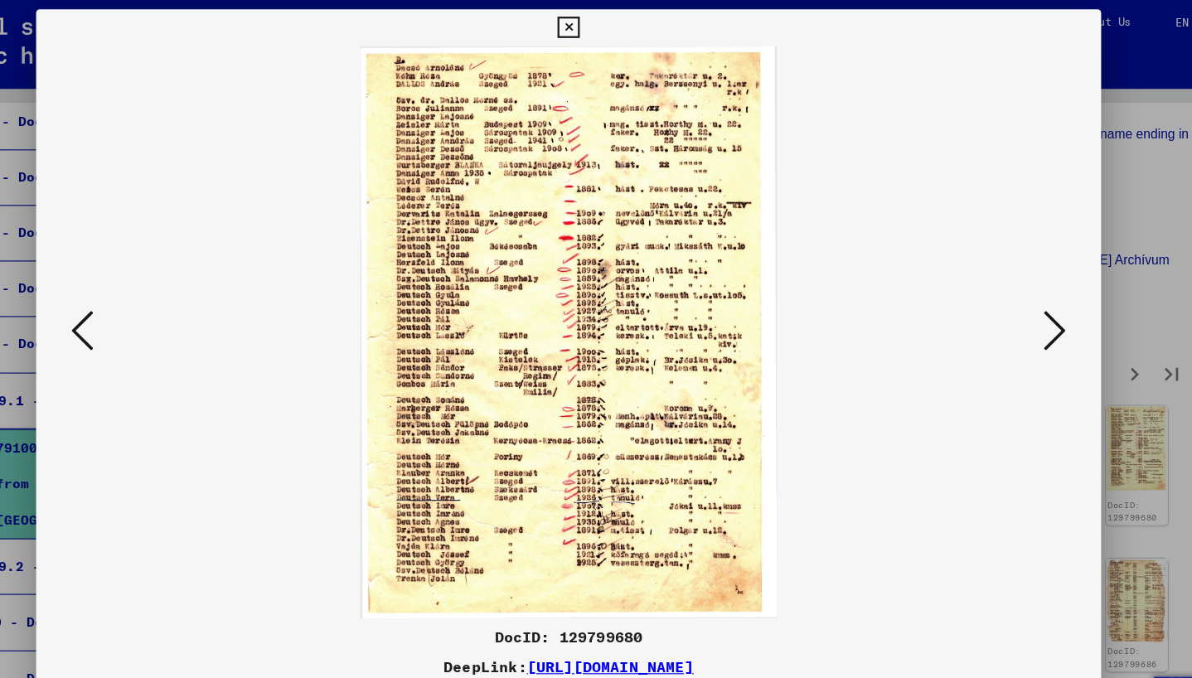
click at [1038, 310] on icon at bounding box center [1031, 296] width 20 height 40
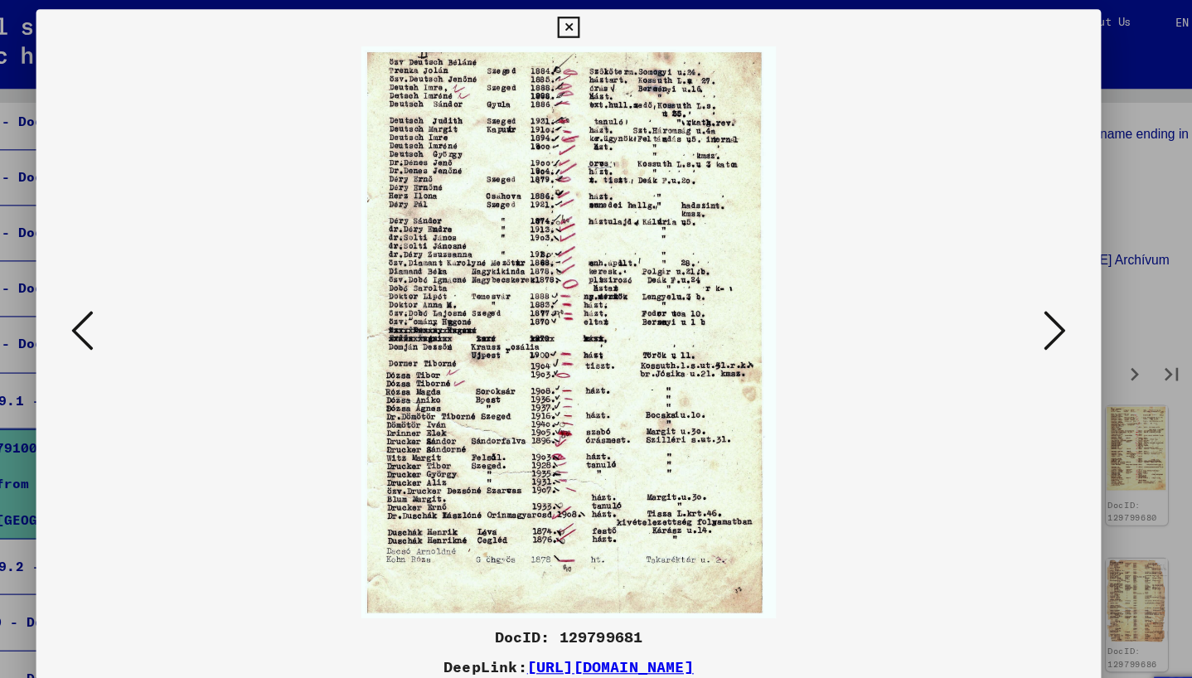
click at [1039, 310] on icon at bounding box center [1031, 296] width 20 height 40
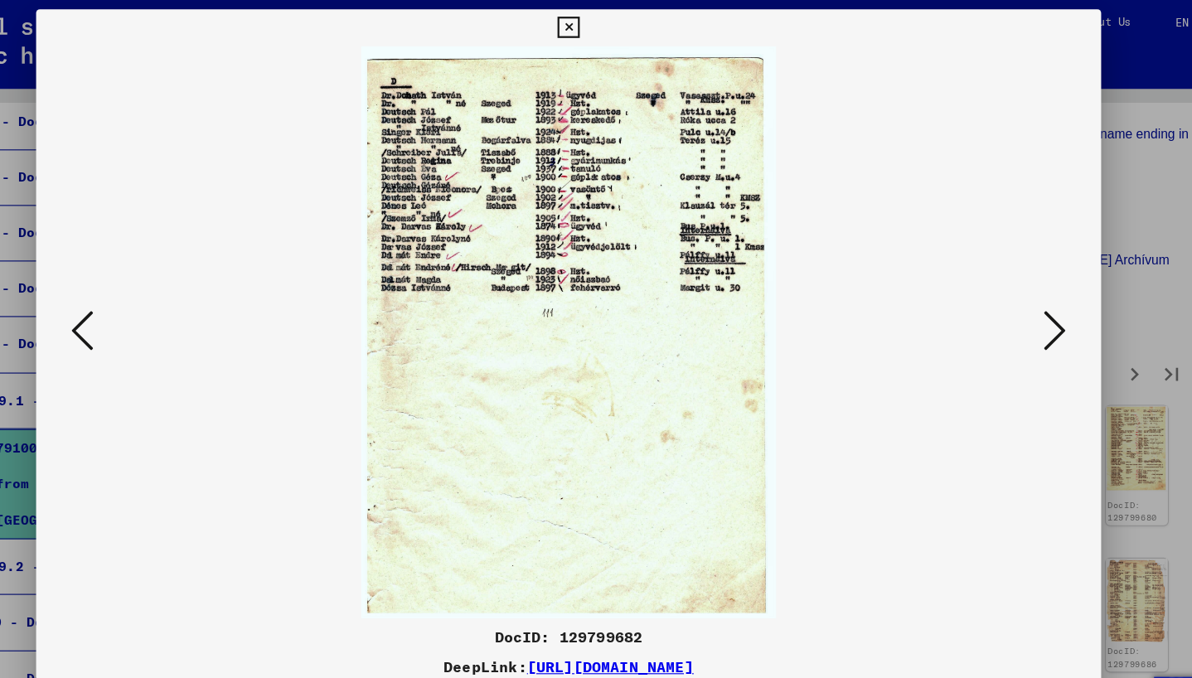
click at [1039, 310] on icon at bounding box center [1031, 296] width 20 height 40
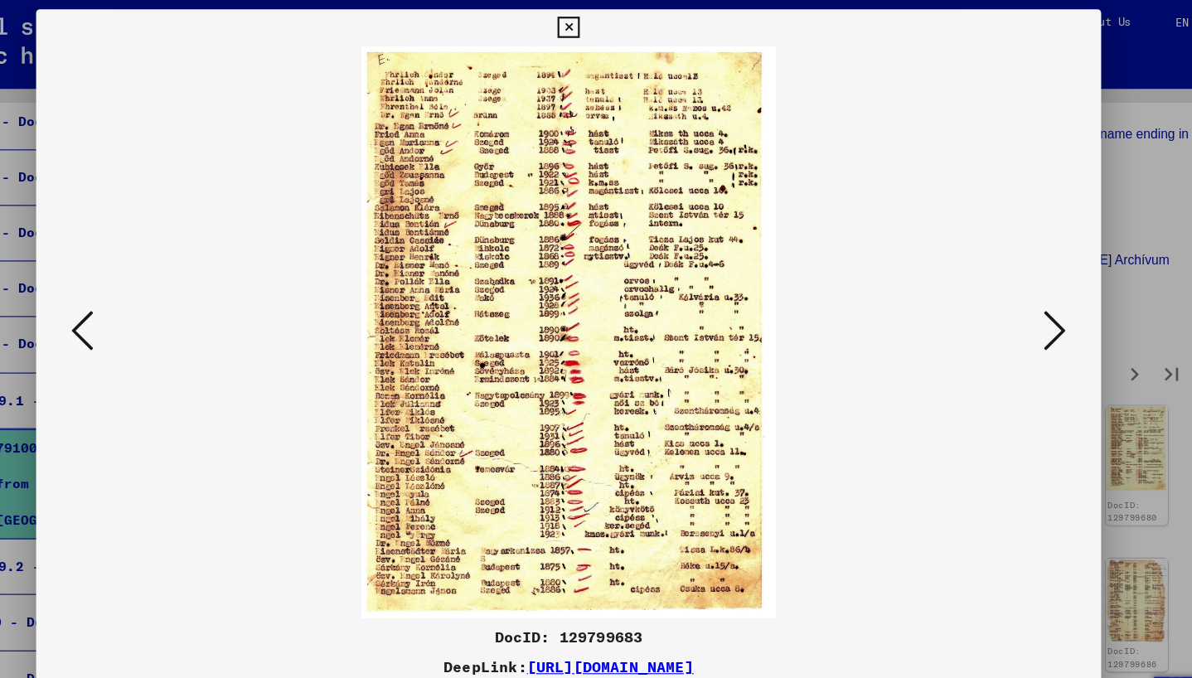
click at [1040, 310] on icon at bounding box center [1031, 296] width 20 height 40
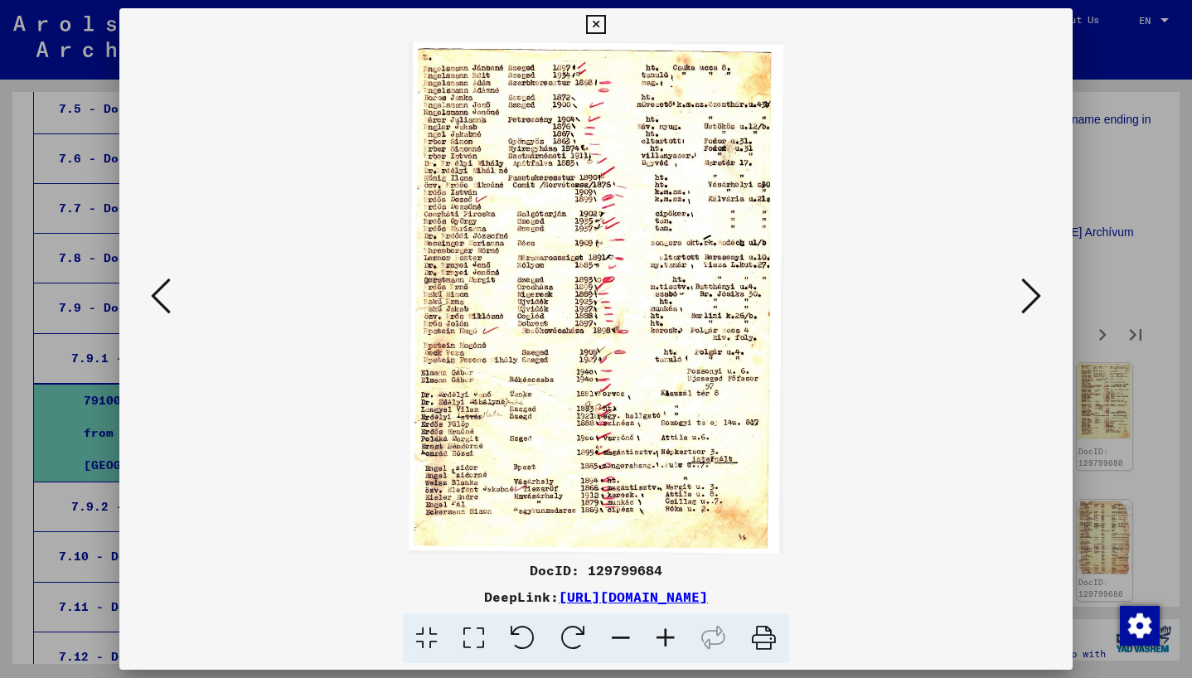
click at [1026, 299] on icon at bounding box center [1031, 296] width 20 height 40
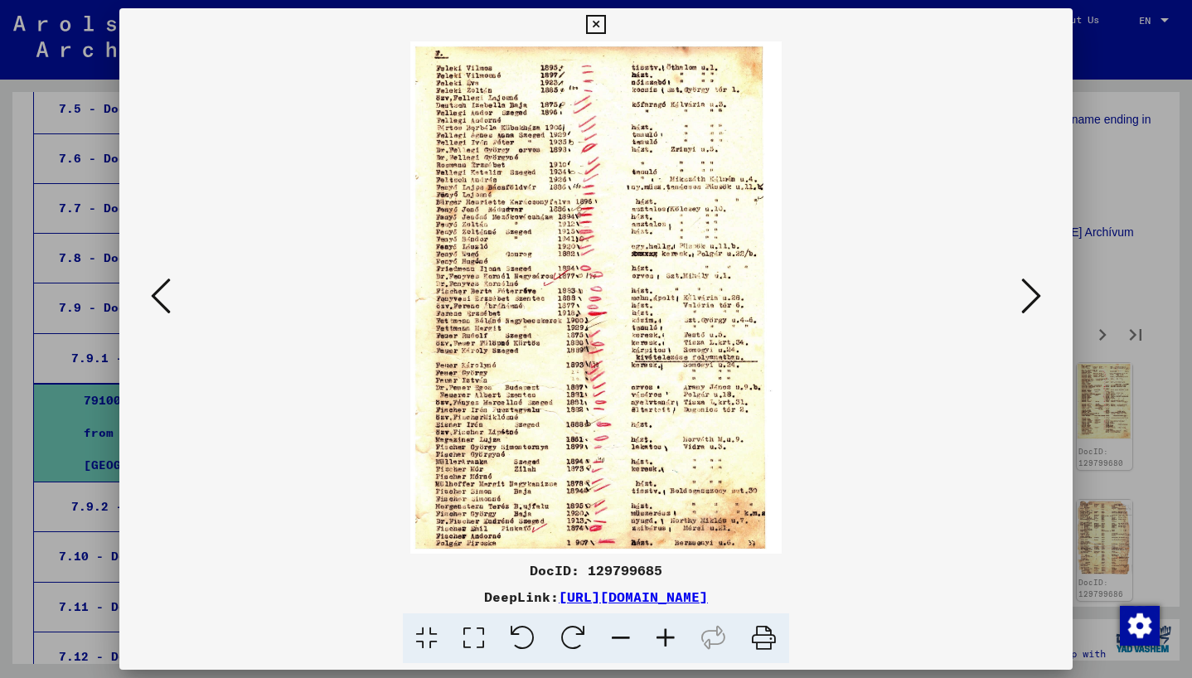
click at [1020, 293] on button at bounding box center [1031, 297] width 30 height 47
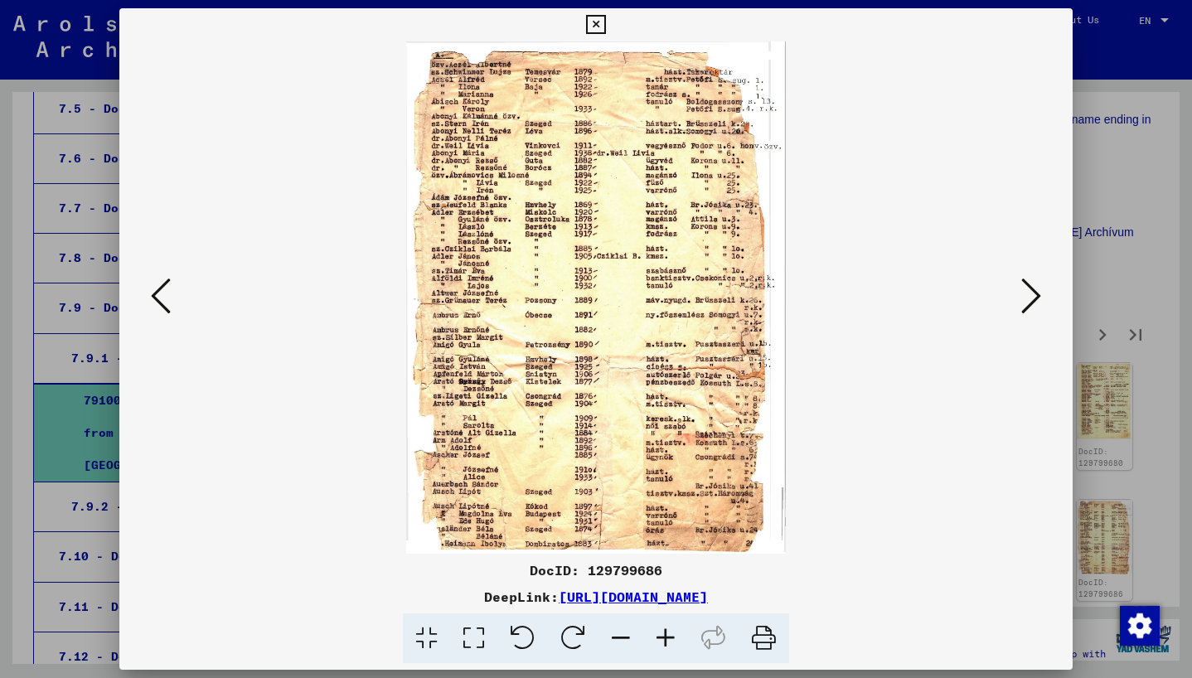
click at [1021, 294] on icon at bounding box center [1031, 296] width 20 height 40
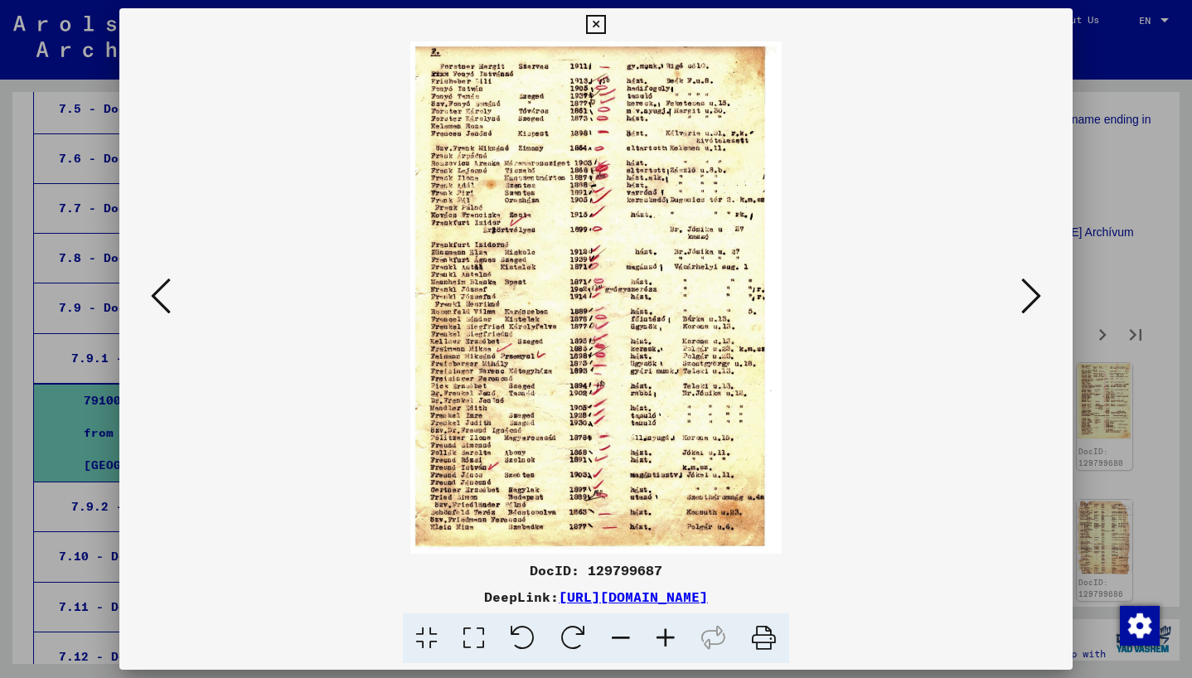
click at [1021, 294] on icon at bounding box center [1031, 296] width 20 height 40
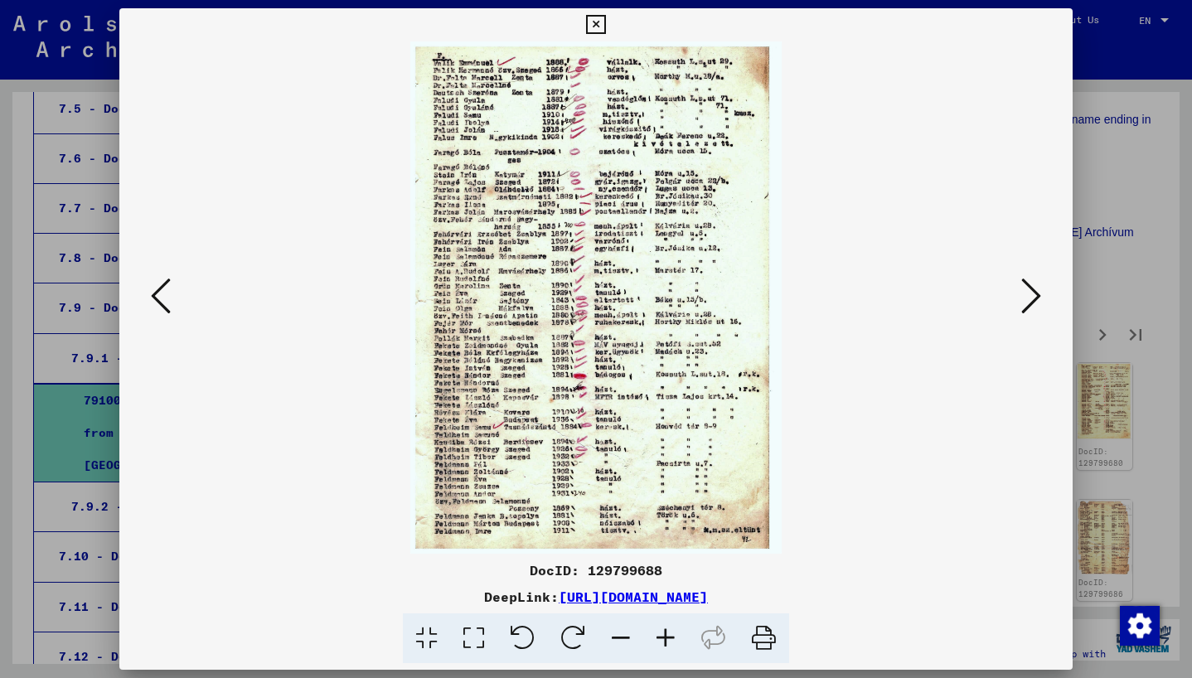
click at [1021, 295] on icon at bounding box center [1031, 296] width 20 height 40
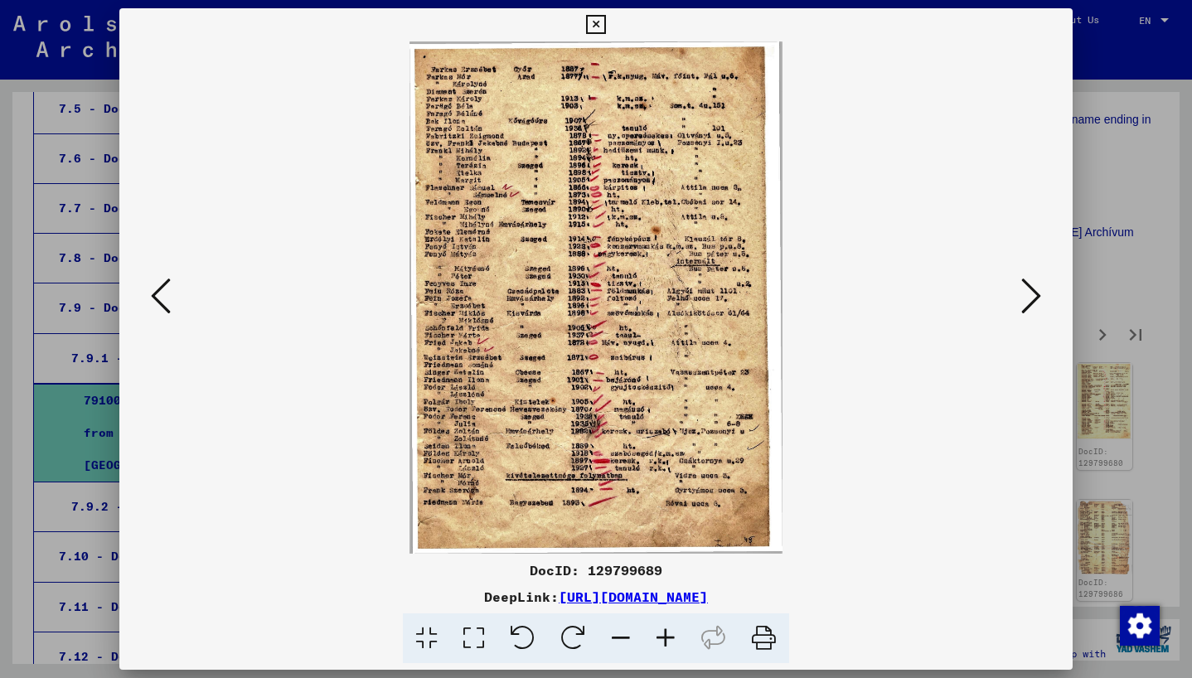
click at [1022, 295] on icon at bounding box center [1031, 296] width 20 height 40
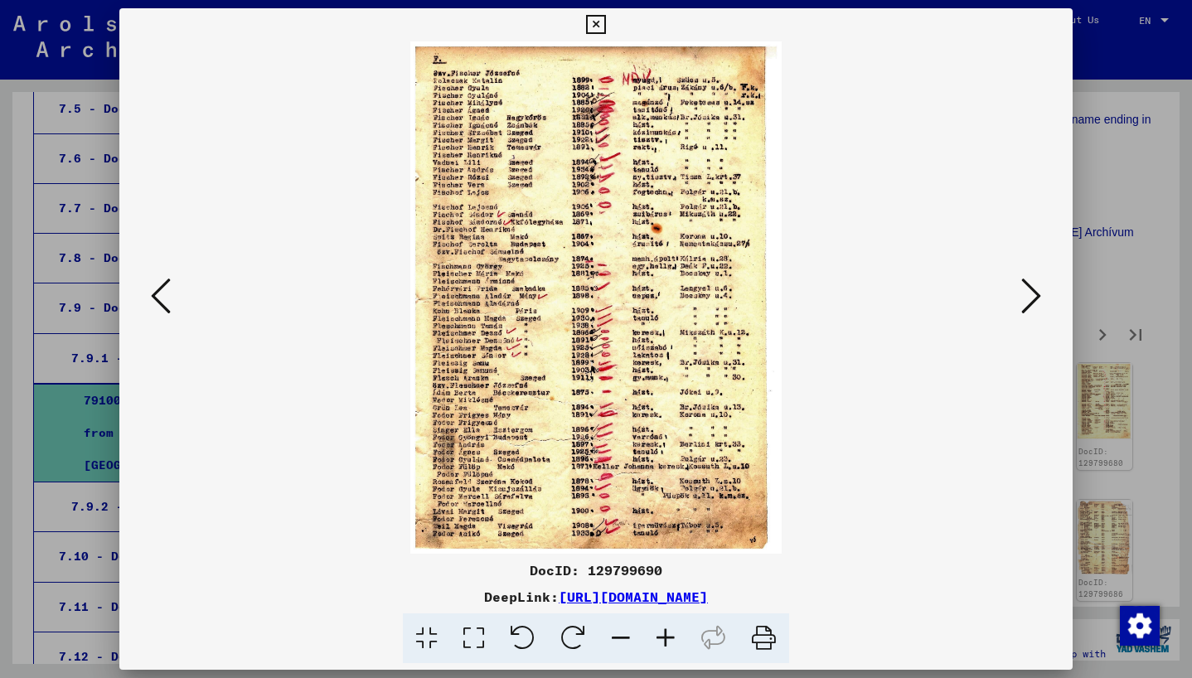
click at [1167, 131] on div at bounding box center [596, 339] width 1192 height 678
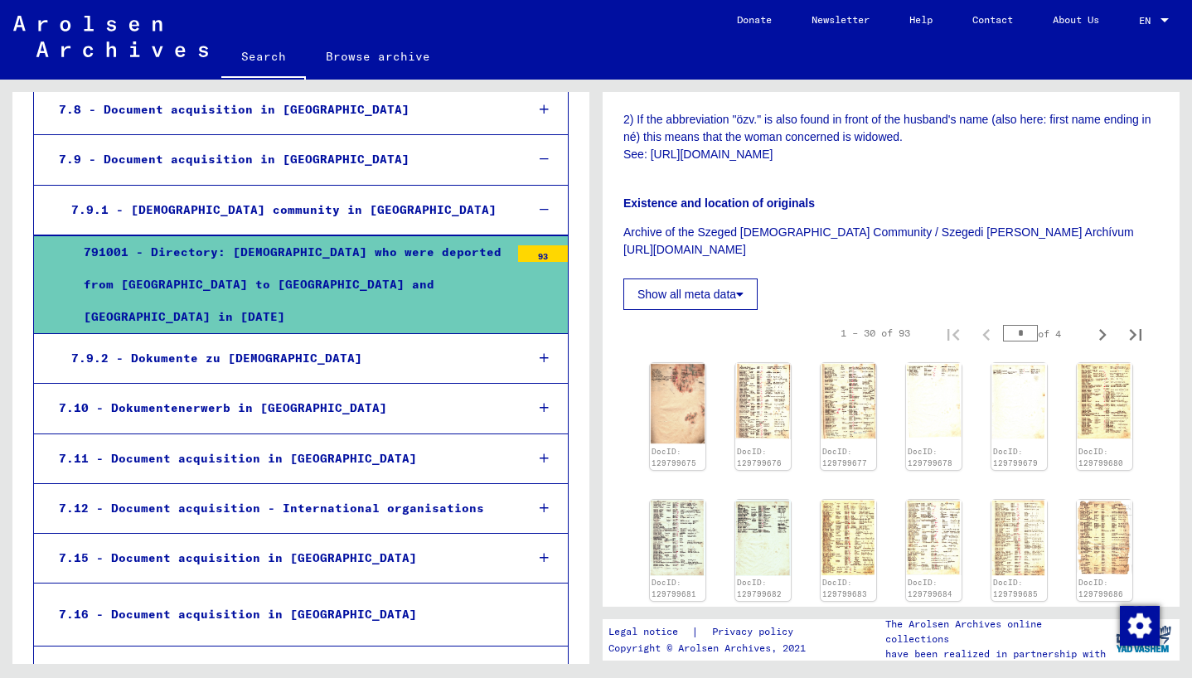
scroll to position [1721, 0]
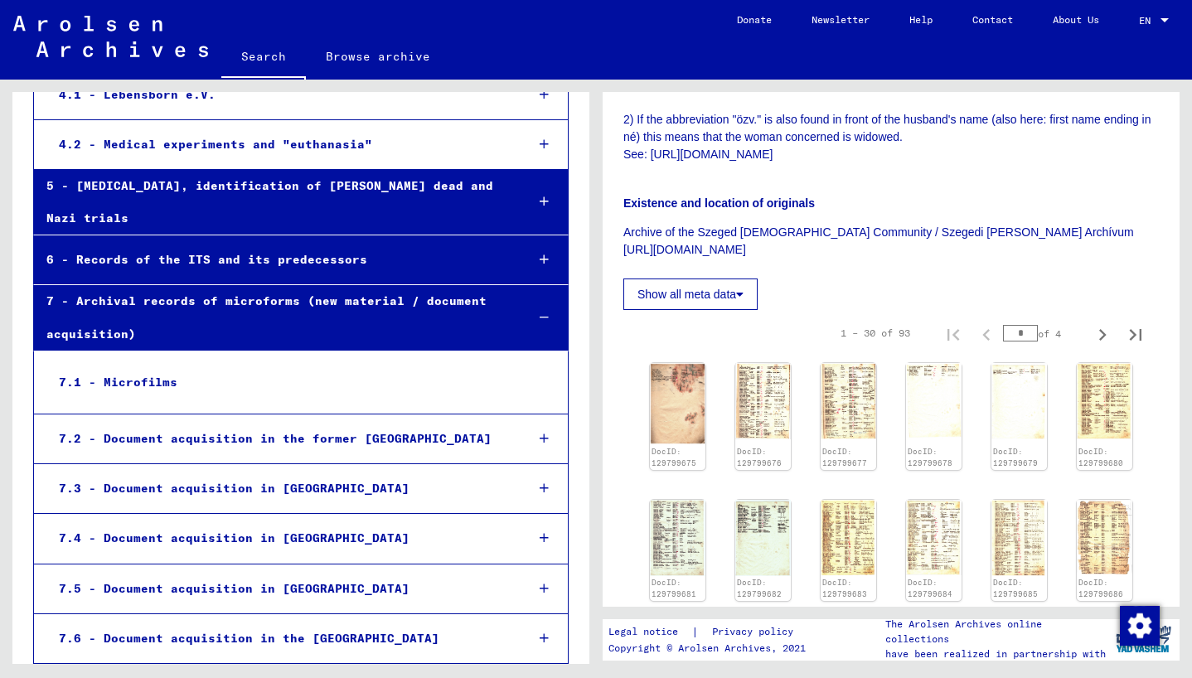
click at [505, 285] on div "7 - Archival records of microforms (new material / document acquisition)" at bounding box center [272, 317] width 477 height 65
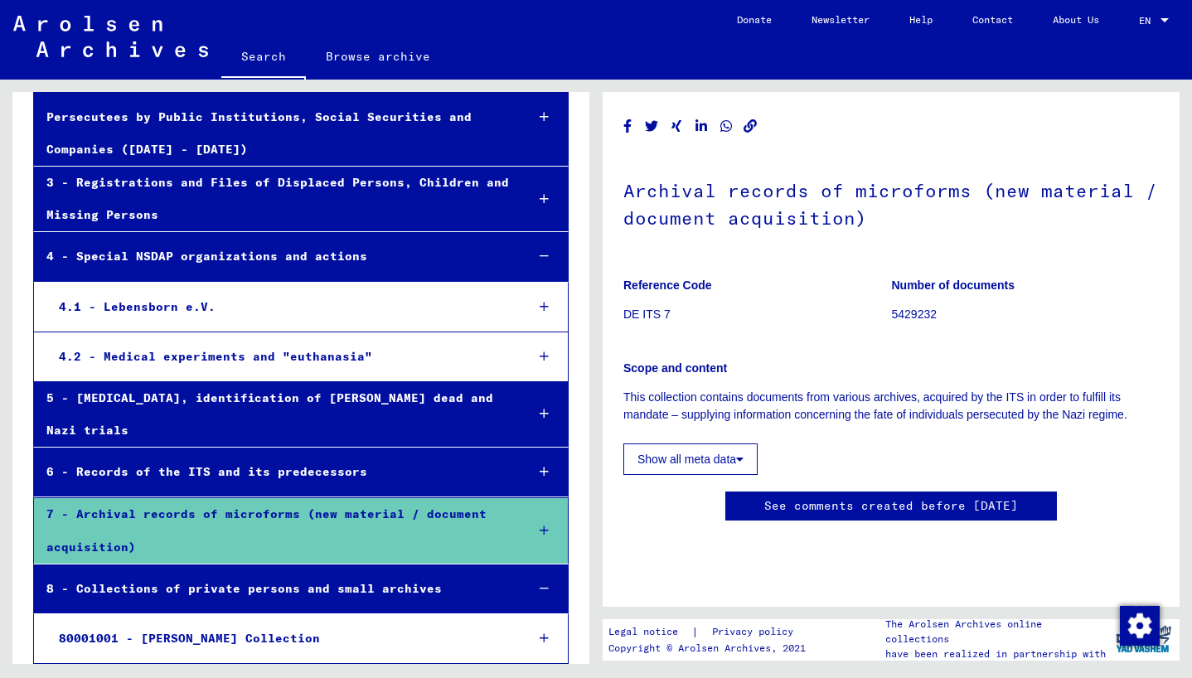
click at [537, 232] on div at bounding box center [544, 256] width 48 height 49
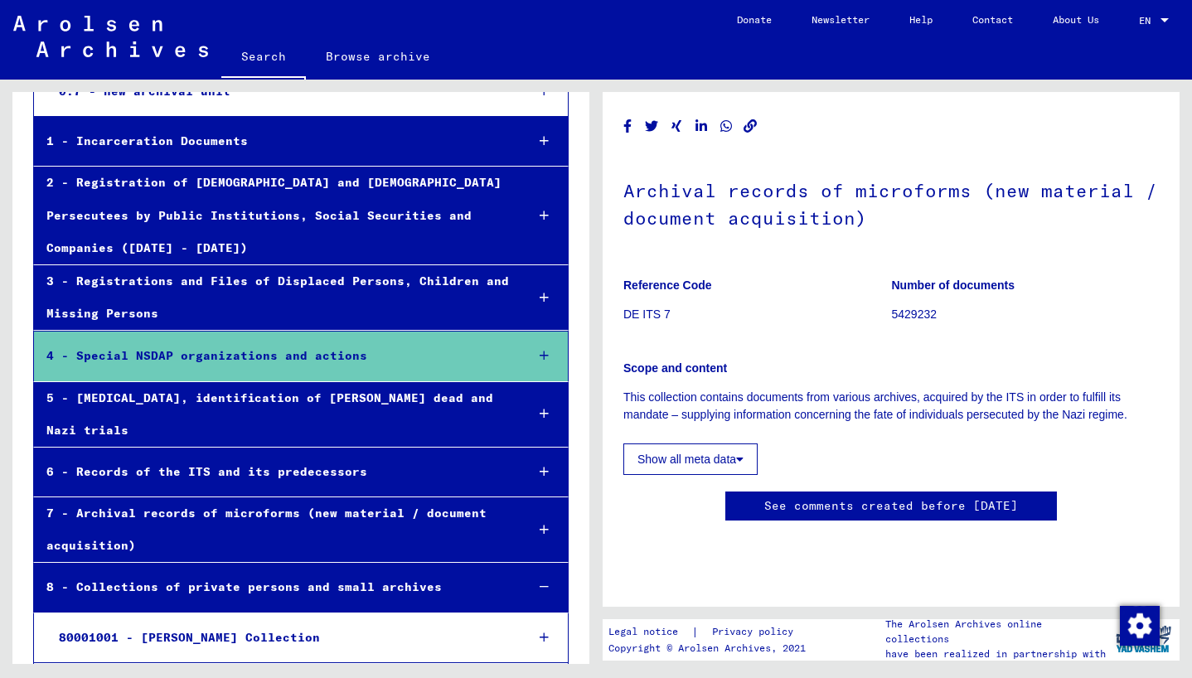
click at [521, 563] on div at bounding box center [544, 587] width 48 height 49
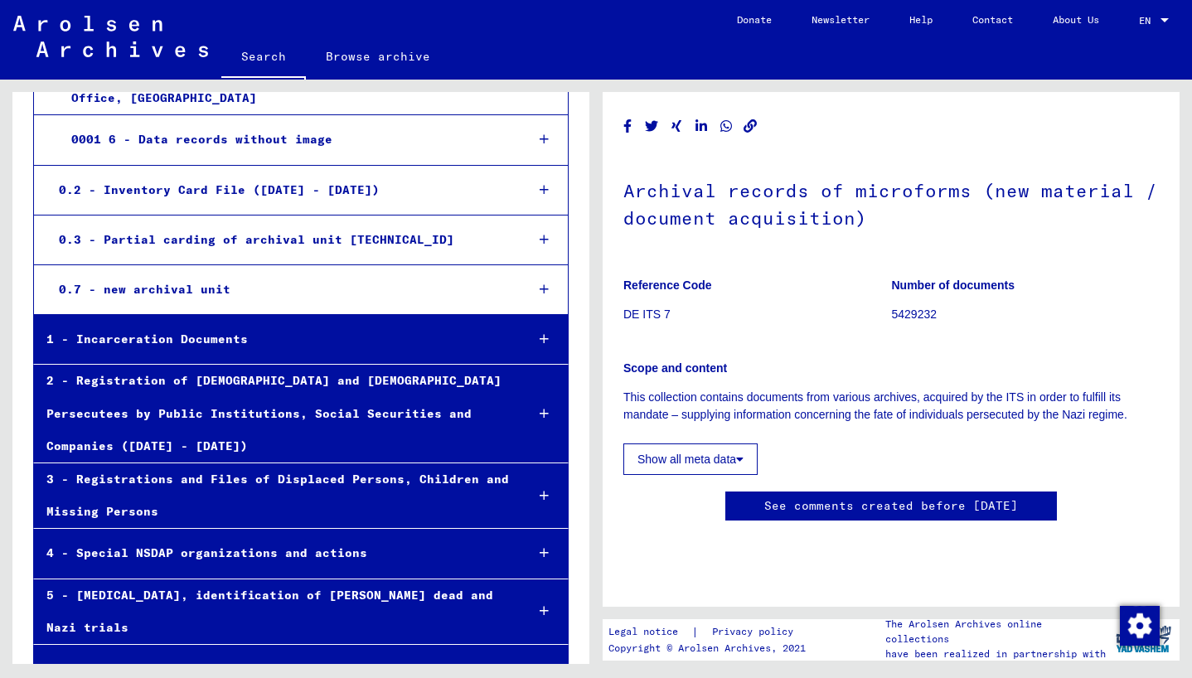
scroll to position [0, 0]
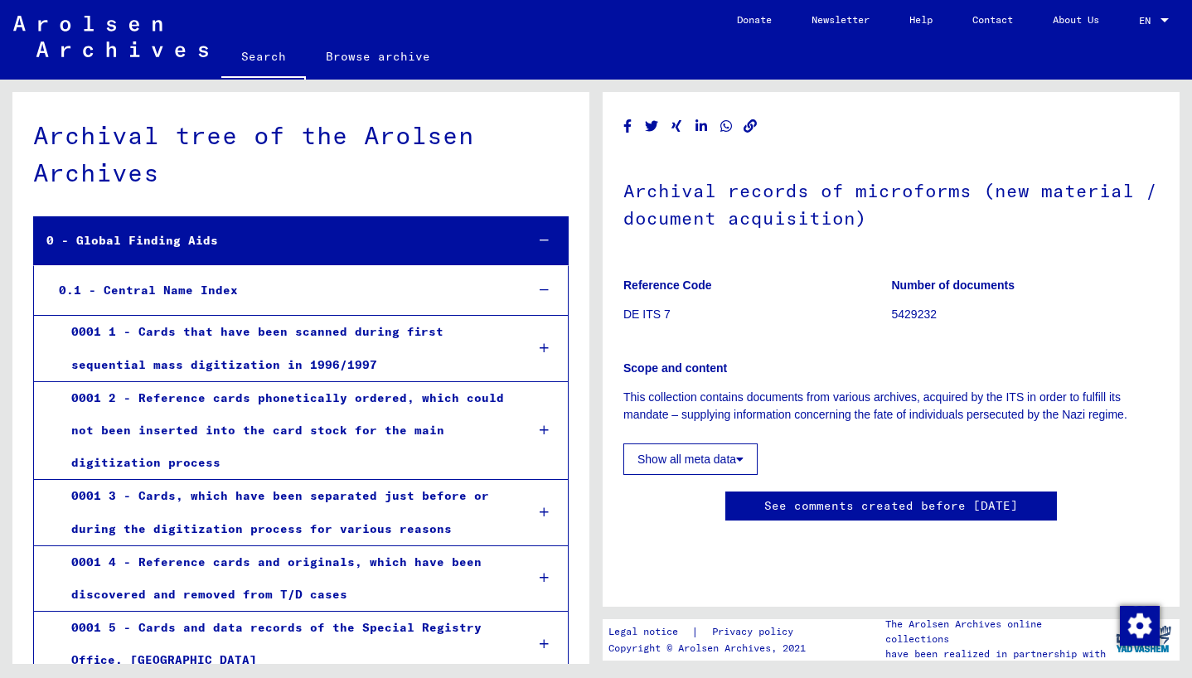
click at [524, 238] on div at bounding box center [544, 240] width 48 height 49
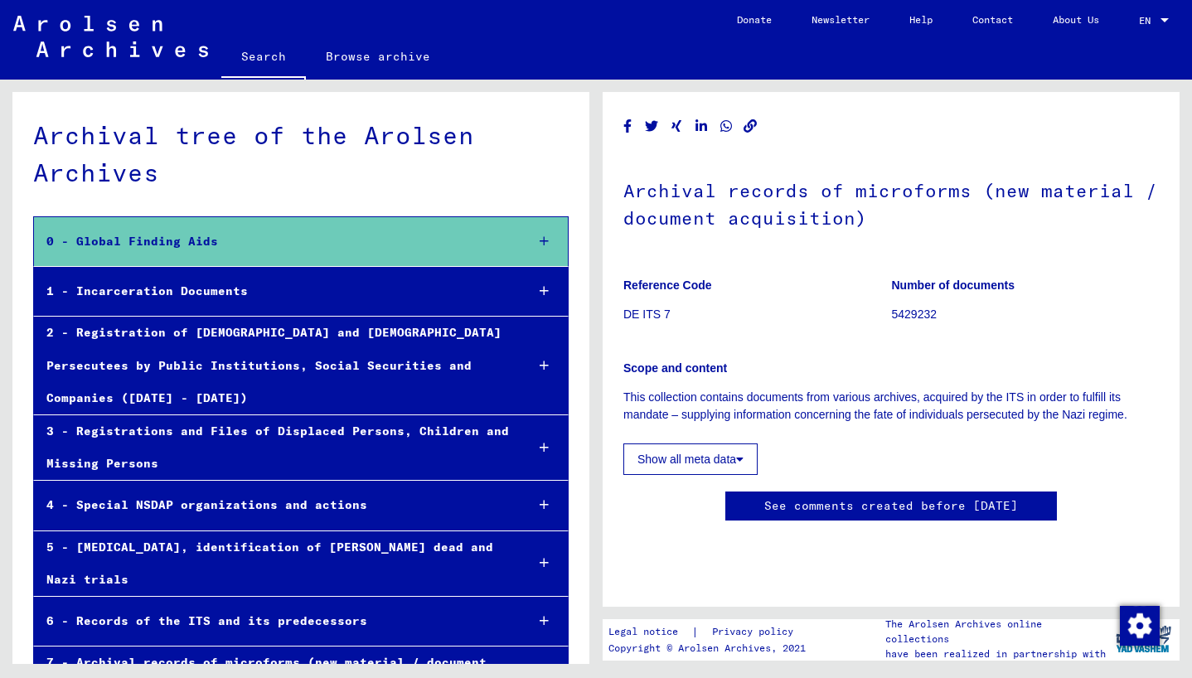
click at [527, 294] on div at bounding box center [544, 291] width 48 height 49
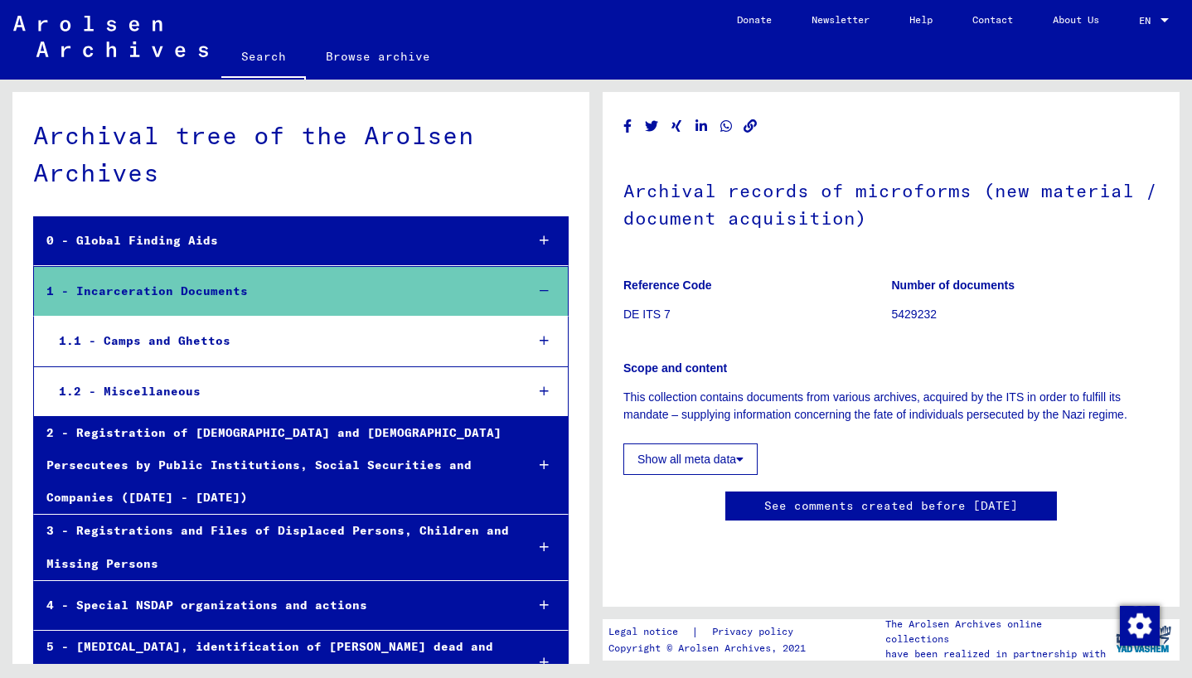
click at [541, 386] on icon at bounding box center [544, 391] width 9 height 12
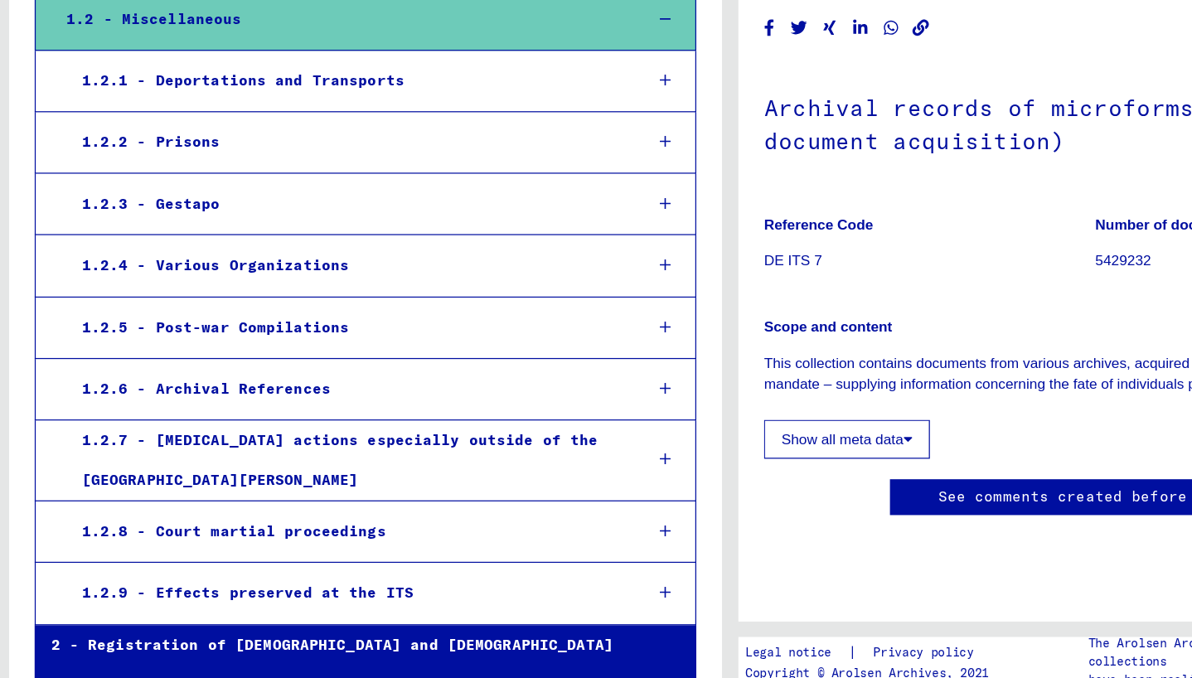
scroll to position [263, 0]
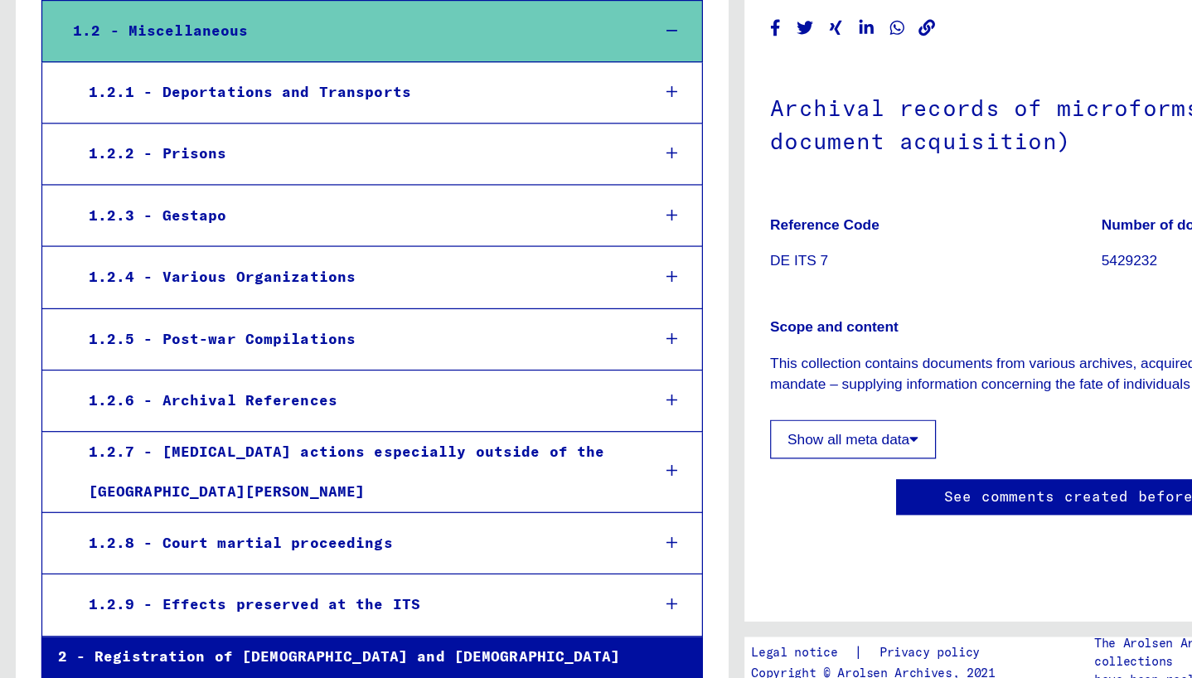
click at [510, 476] on div "1.2.7 - [MEDICAL_DATA] actions especially outside of the [GEOGRAPHIC_DATA][PERS…" at bounding box center [285, 485] width 453 height 65
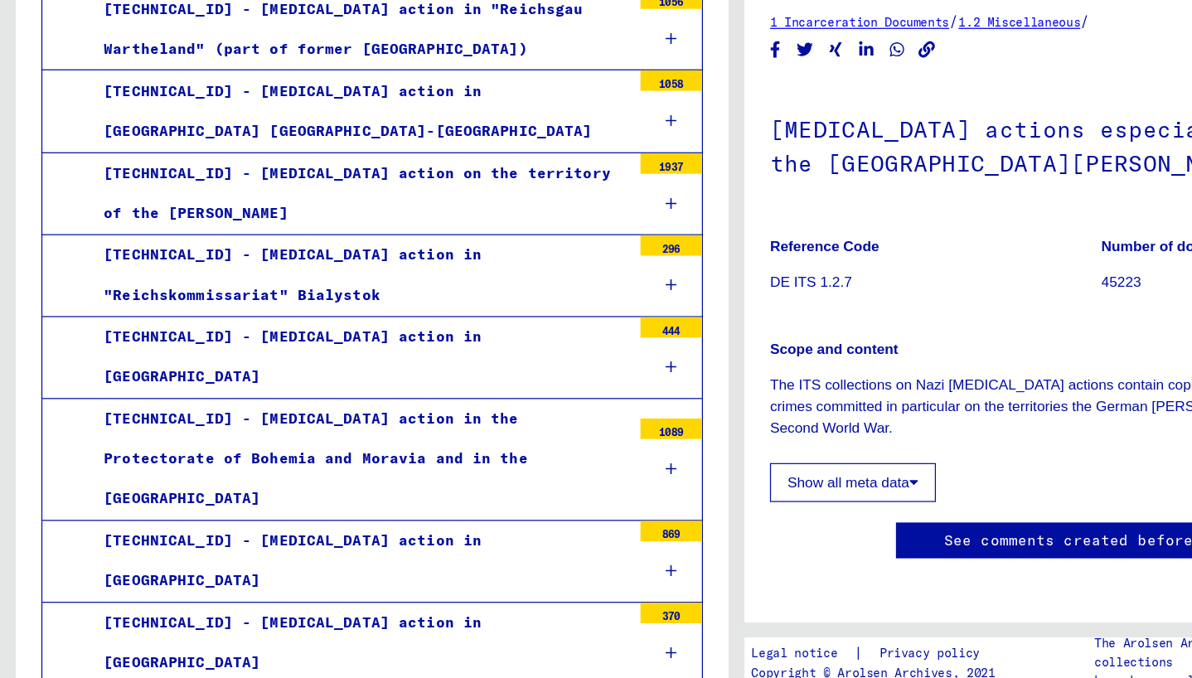
scroll to position [1256, 0]
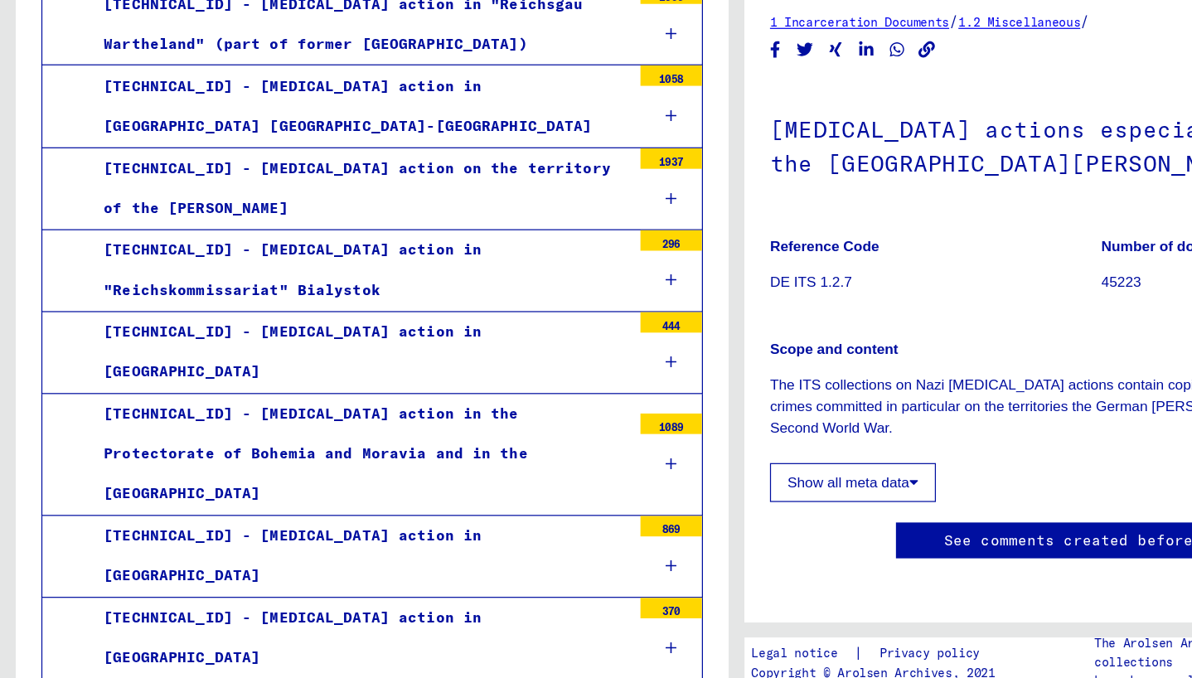
click at [511, 521] on mat-tree-node "[TECHNICAL_ID] - [MEDICAL_DATA] action in [GEOGRAPHIC_DATA] 869" at bounding box center [301, 554] width 536 height 66
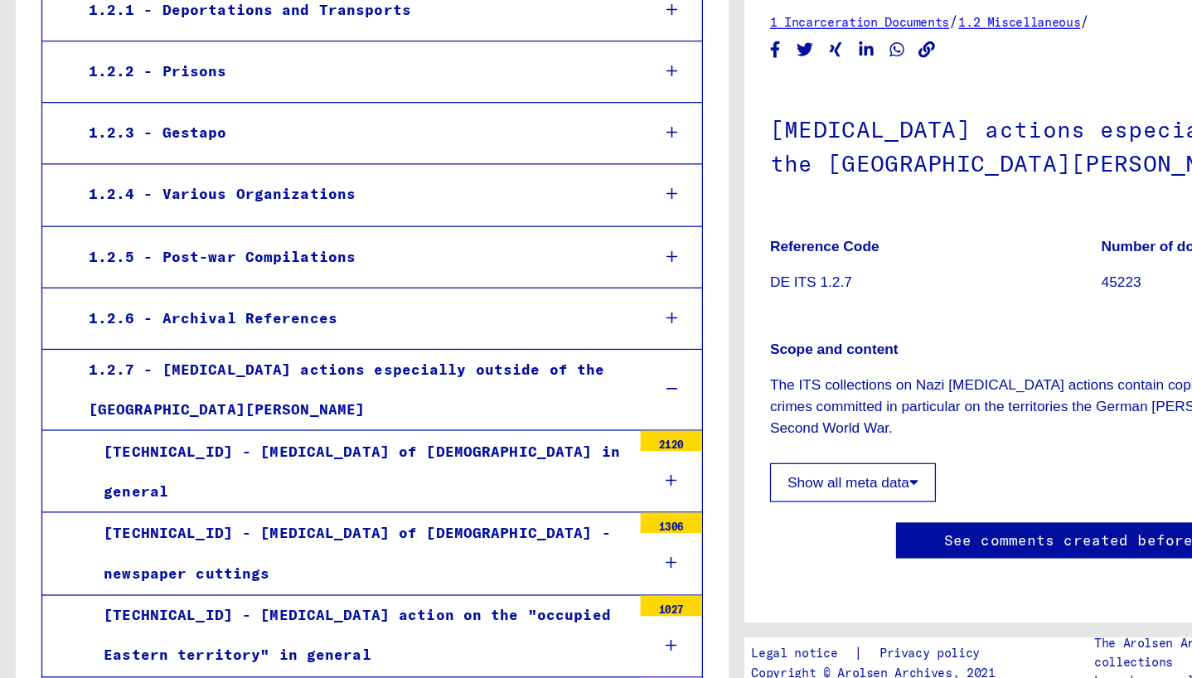
scroll to position [332, 0]
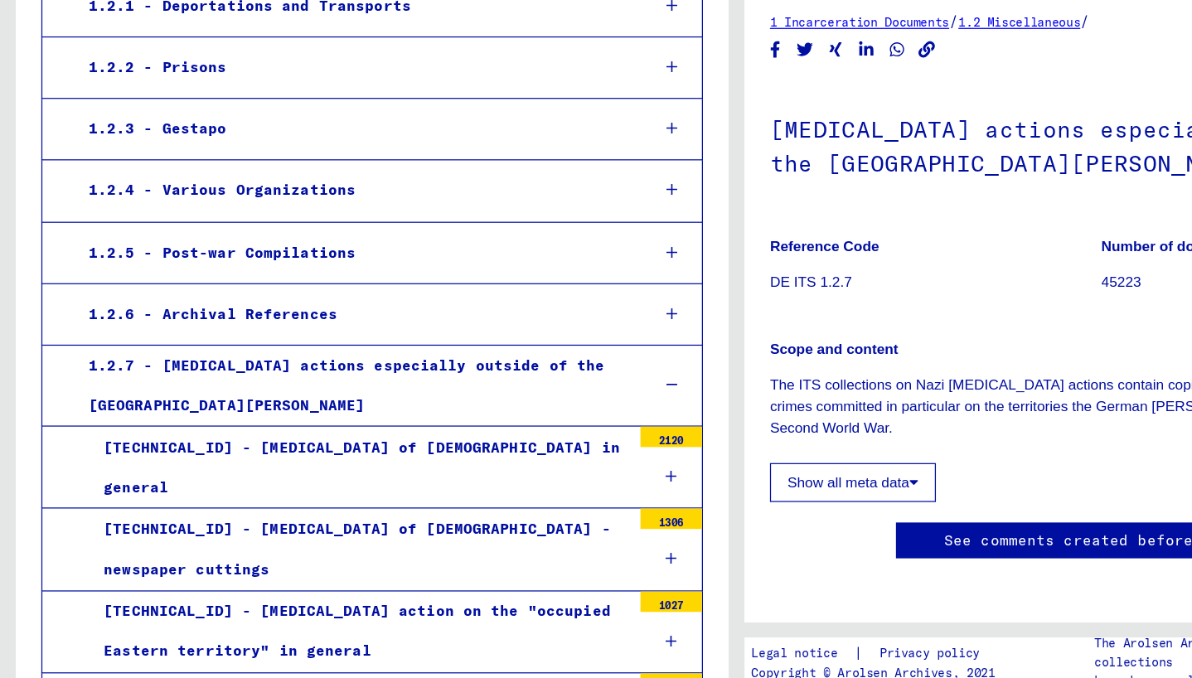
click at [453, 252] on div "1.2.4 - Various Organizations" at bounding box center [285, 257] width 453 height 32
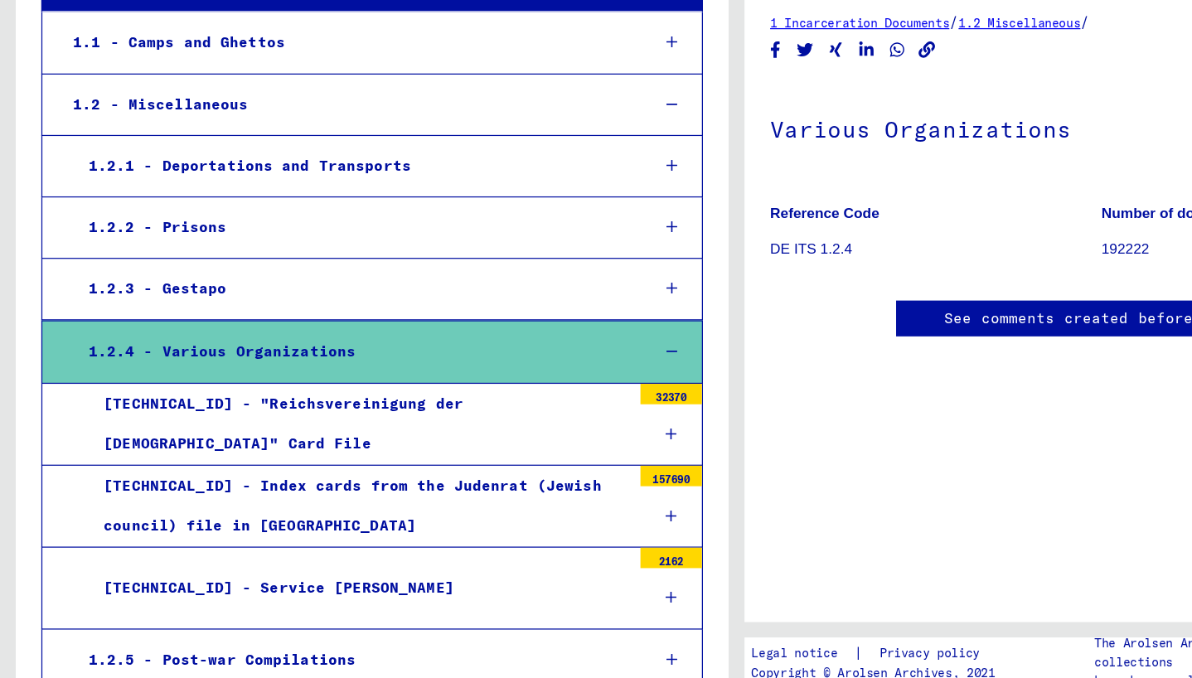
scroll to position [196, 0]
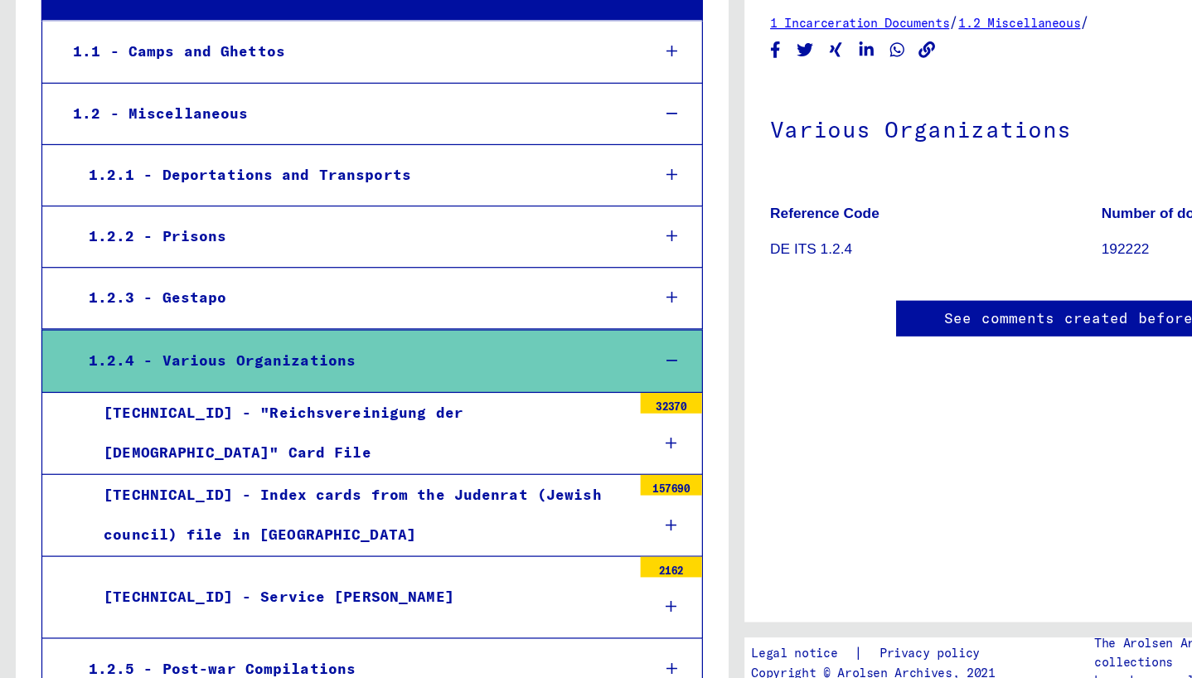
click at [439, 242] on div "1.2.1 - Deportations and Transports" at bounding box center [285, 245] width 453 height 32
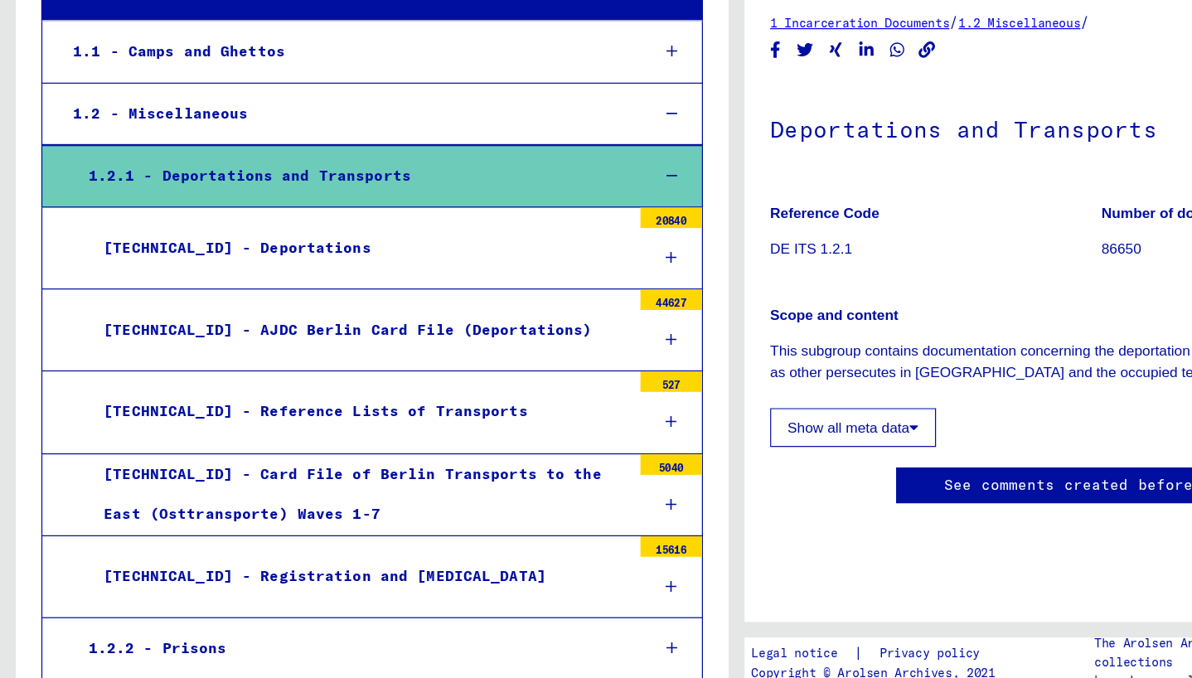
click at [491, 143] on div "1.1 - Camps and Ghettos" at bounding box center [278, 144] width 465 height 32
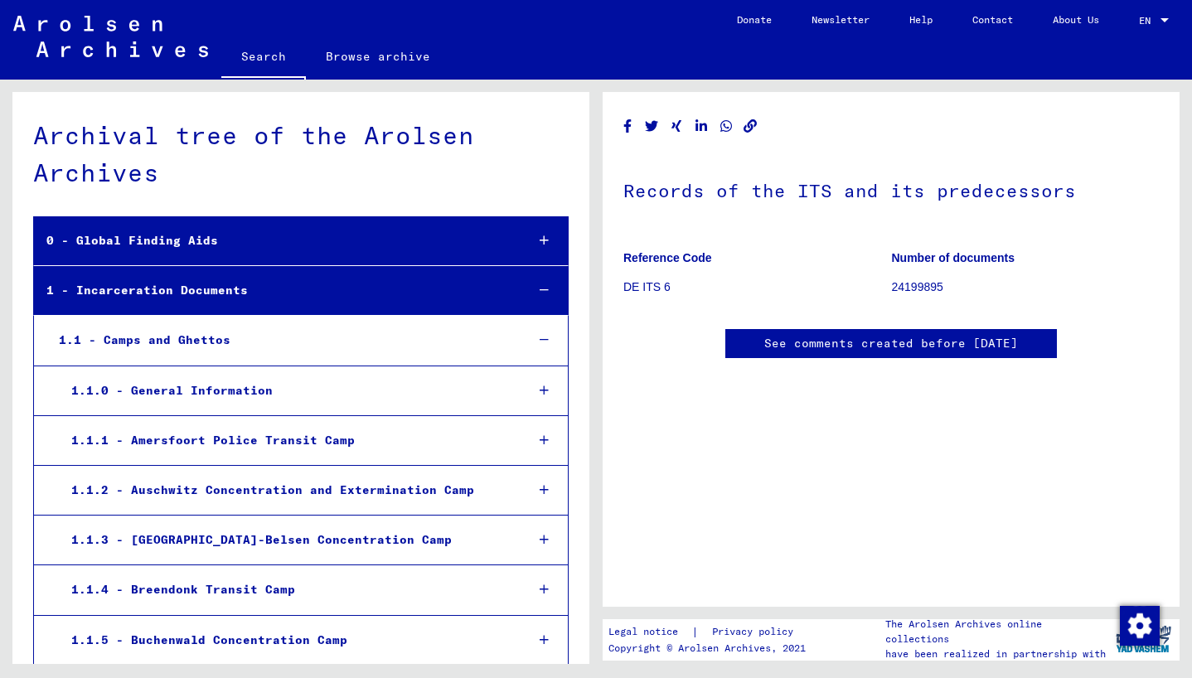
click at [374, 64] on link "Browse archive" at bounding box center [378, 56] width 144 height 40
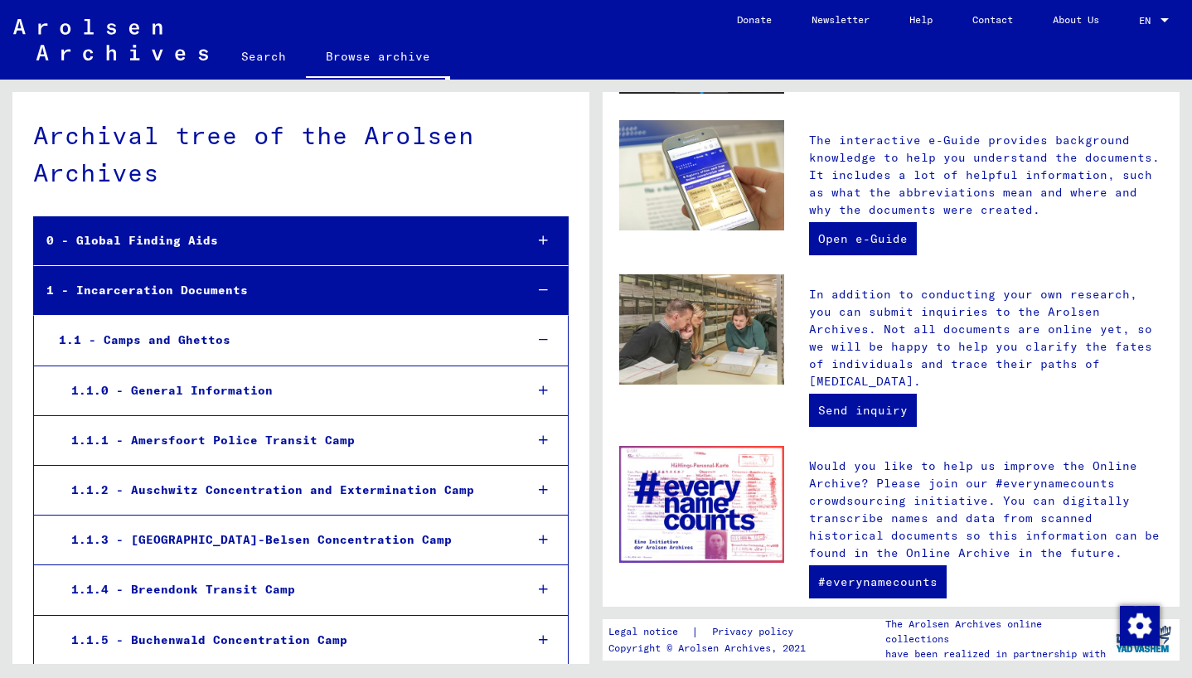
scroll to position [518, 0]
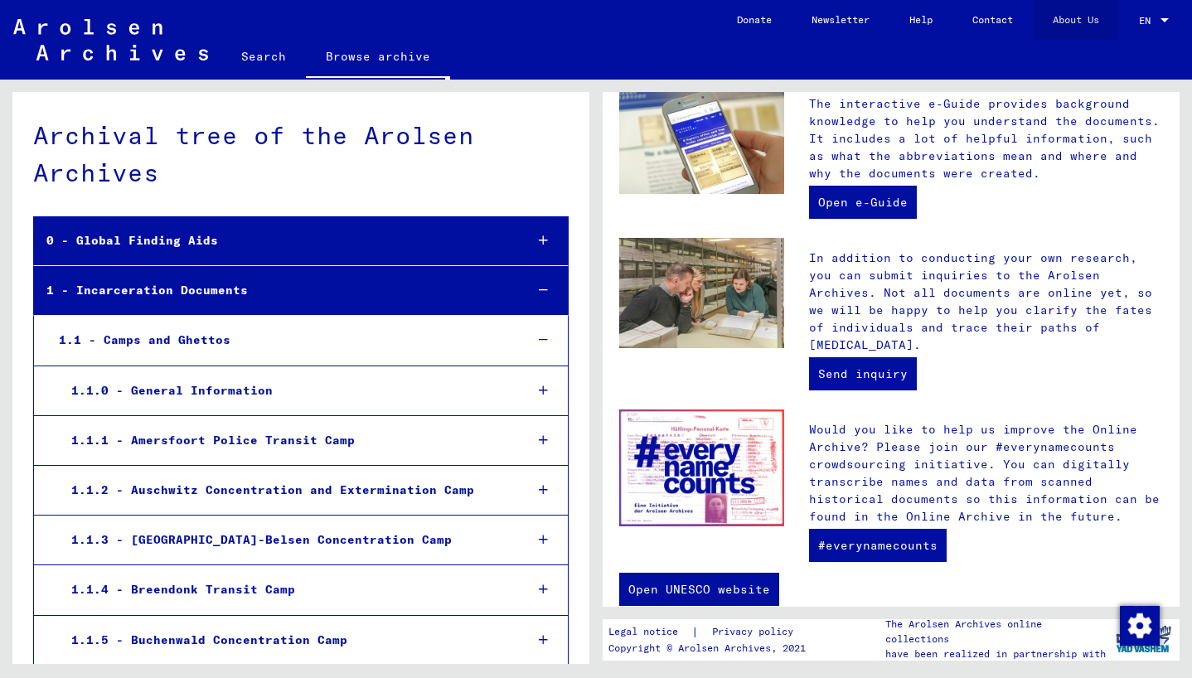
click at [1072, 19] on link "About Us" at bounding box center [1076, 20] width 86 height 40
